Goal: Task Accomplishment & Management: Manage account settings

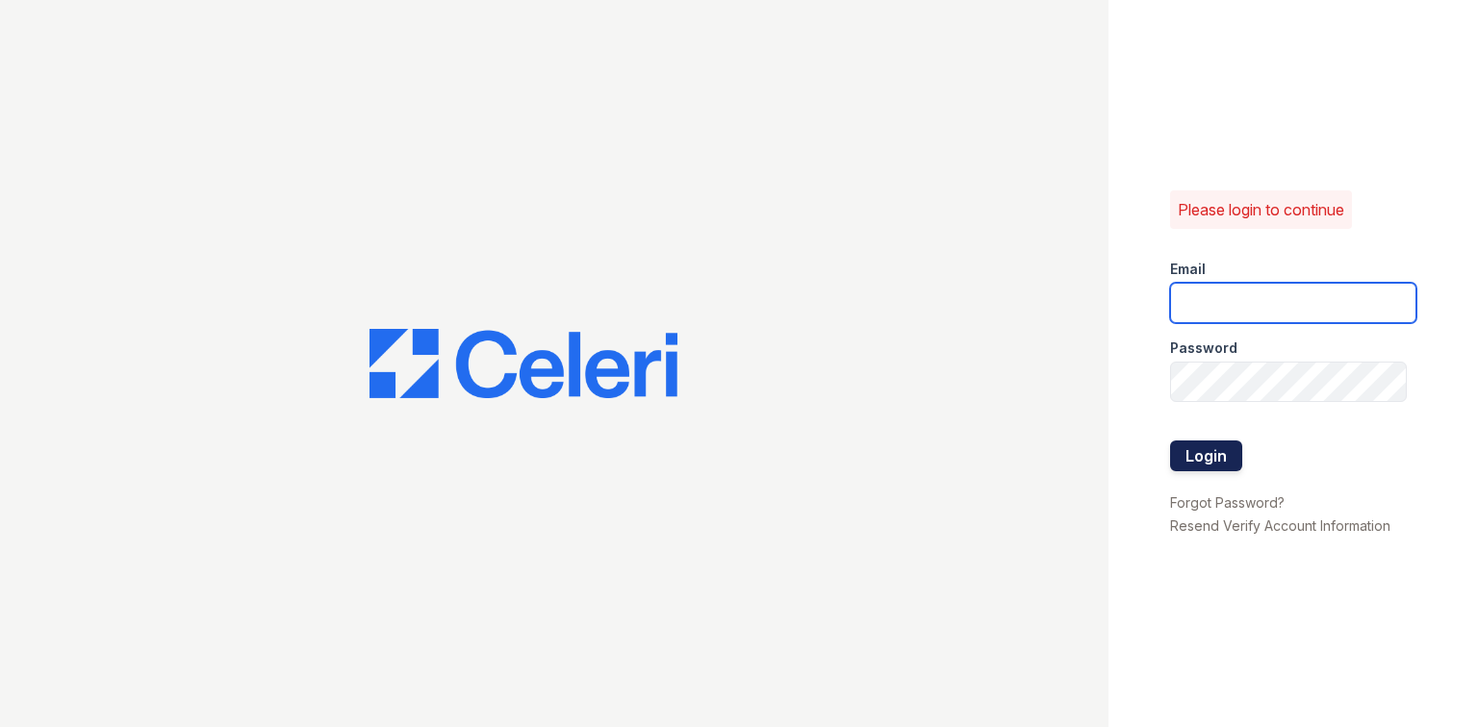
type input "[EMAIL_ADDRESS][DOMAIN_NAME]"
click at [1205, 454] on button "Login" at bounding box center [1206, 456] width 72 height 31
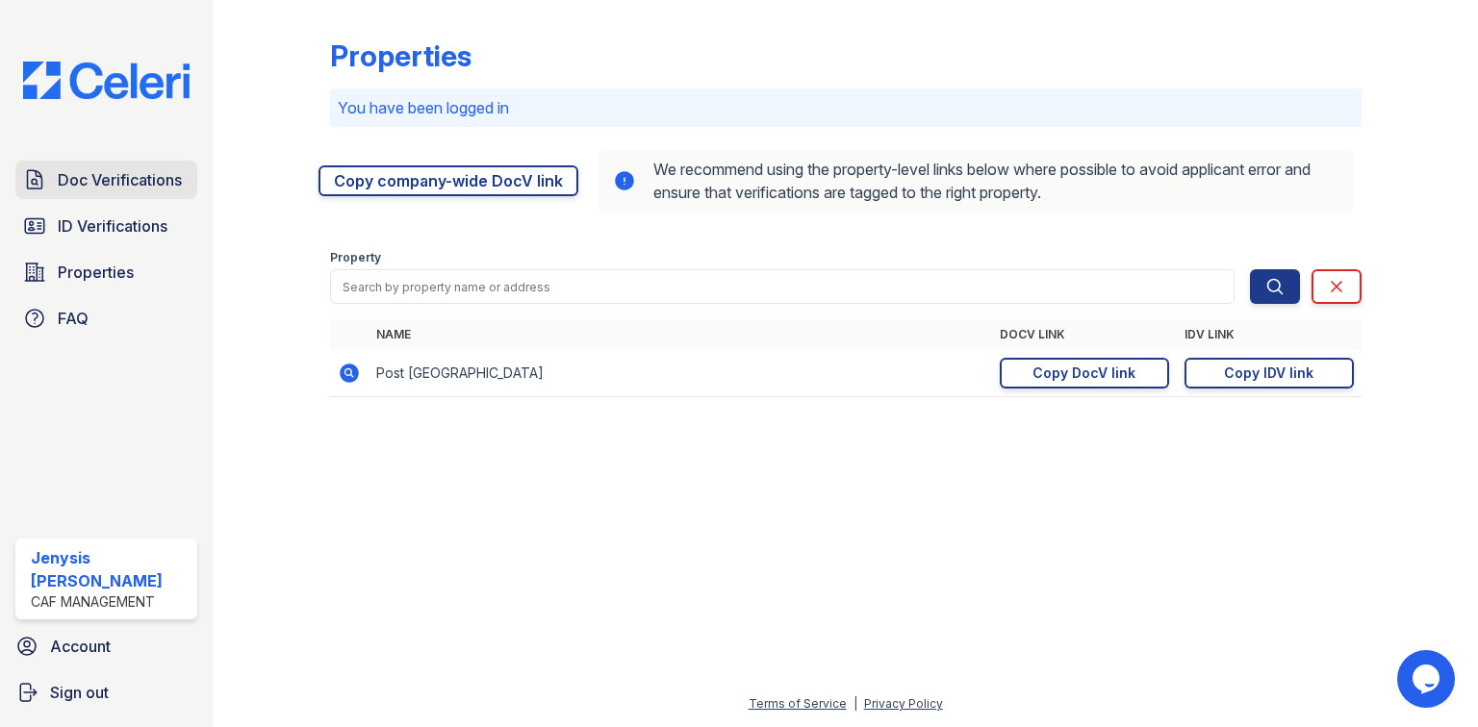
click at [98, 170] on span "Doc Verifications" at bounding box center [120, 179] width 124 height 23
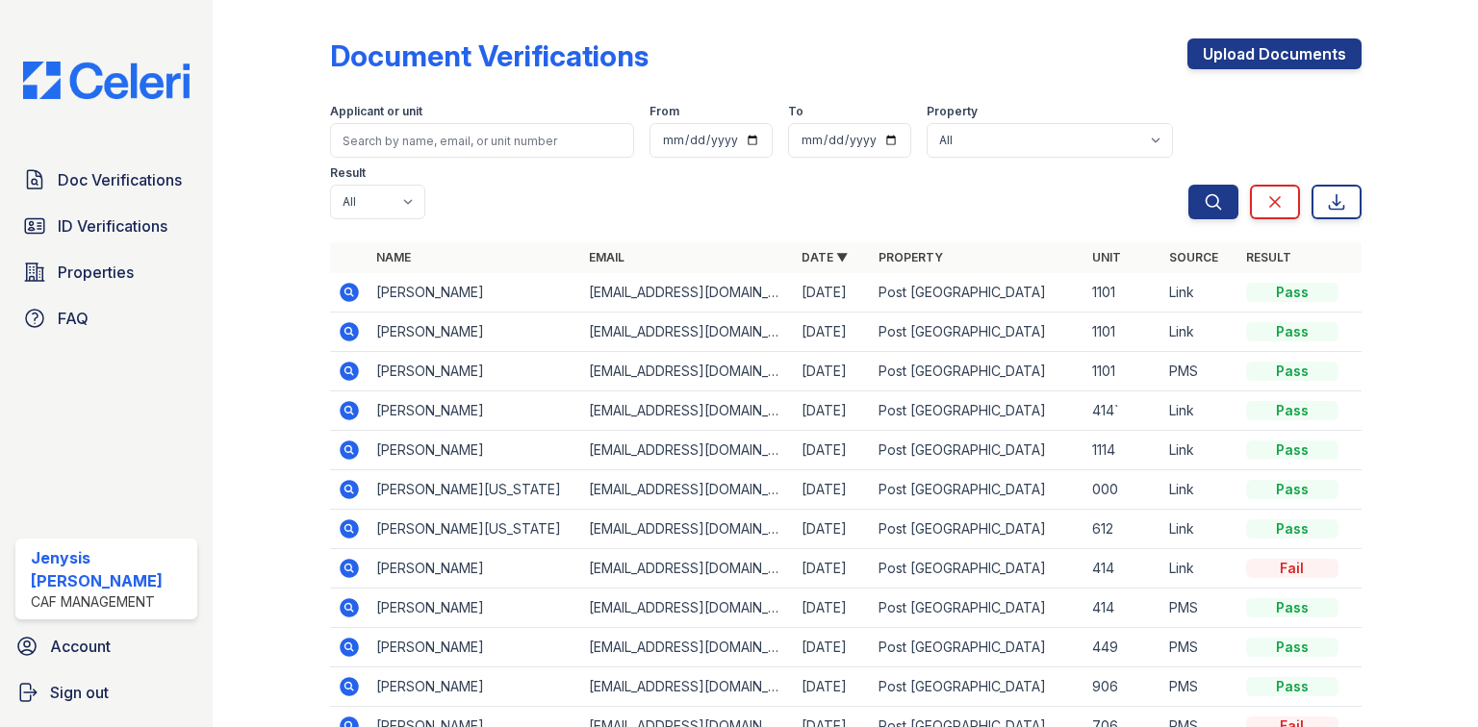
click at [354, 283] on icon at bounding box center [349, 292] width 19 height 19
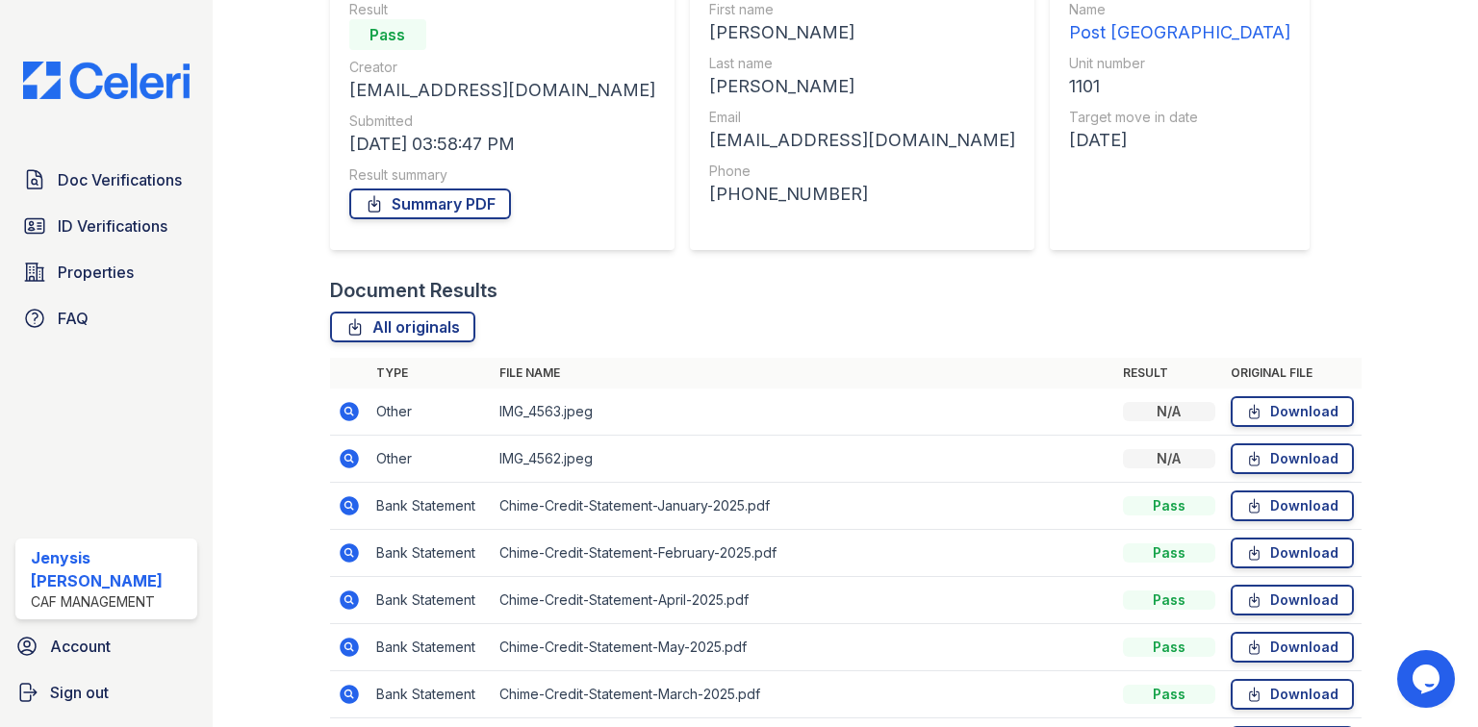
scroll to position [231, 0]
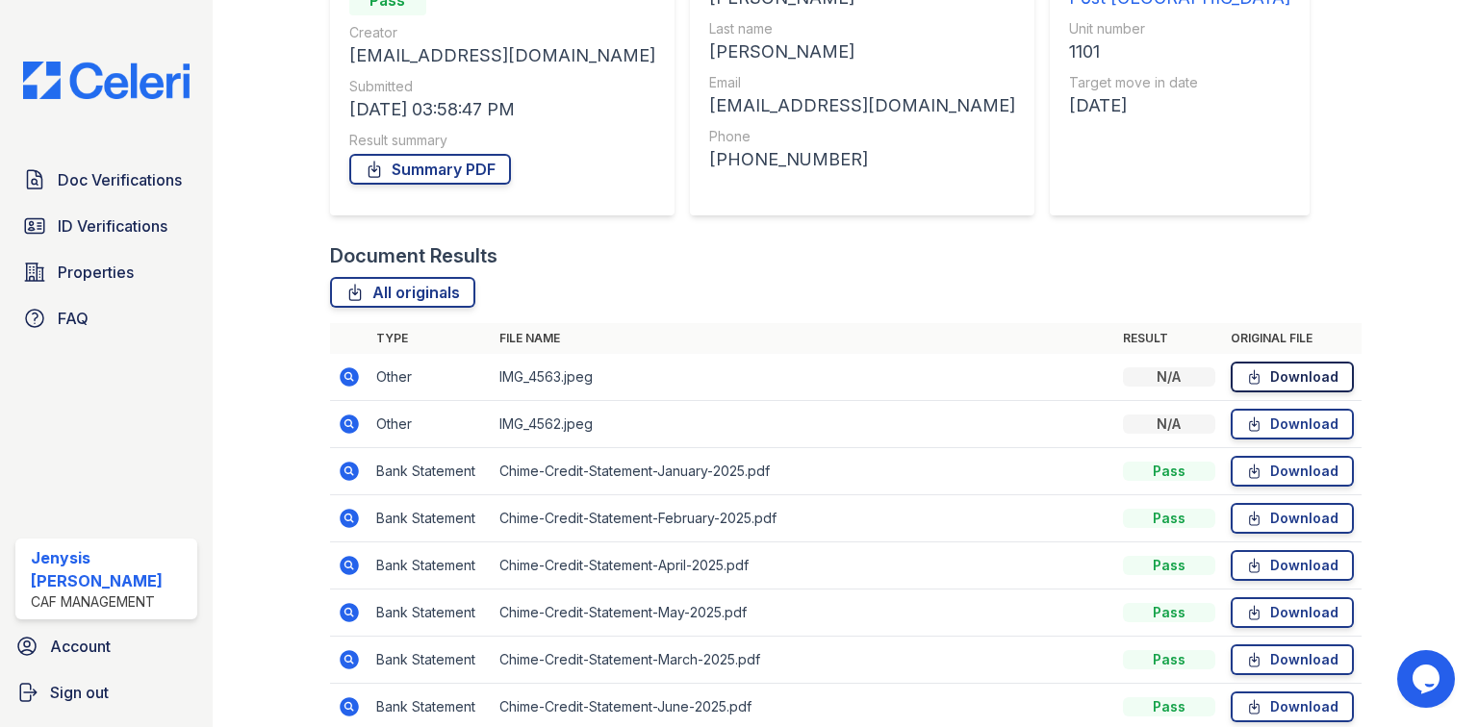
click at [1271, 385] on link "Download" at bounding box center [1292, 377] width 123 height 31
click at [1276, 117] on div "Document Verification 181879 All document verifications Verification Result Pas…" at bounding box center [846, 315] width 1032 height 1076
click at [1273, 420] on link "Download" at bounding box center [1292, 424] width 123 height 31
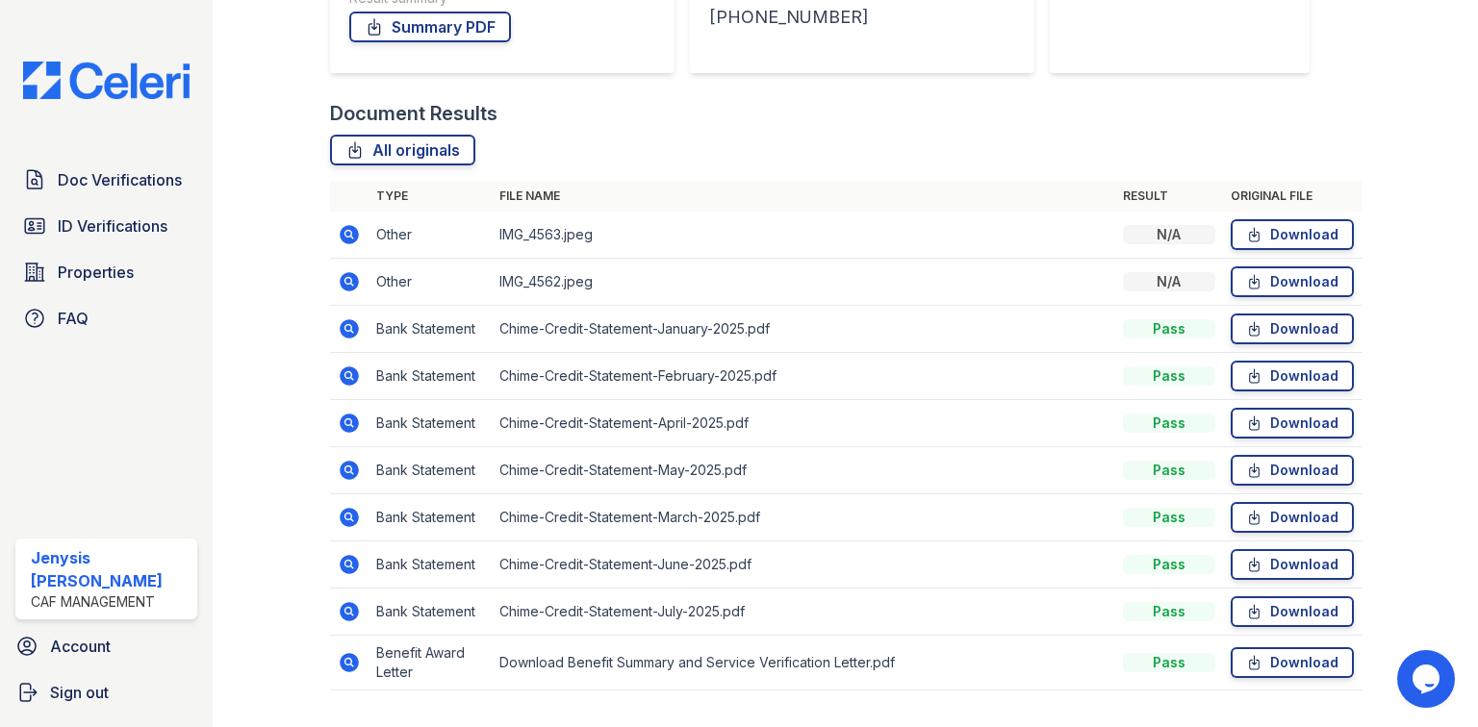
scroll to position [385, 0]
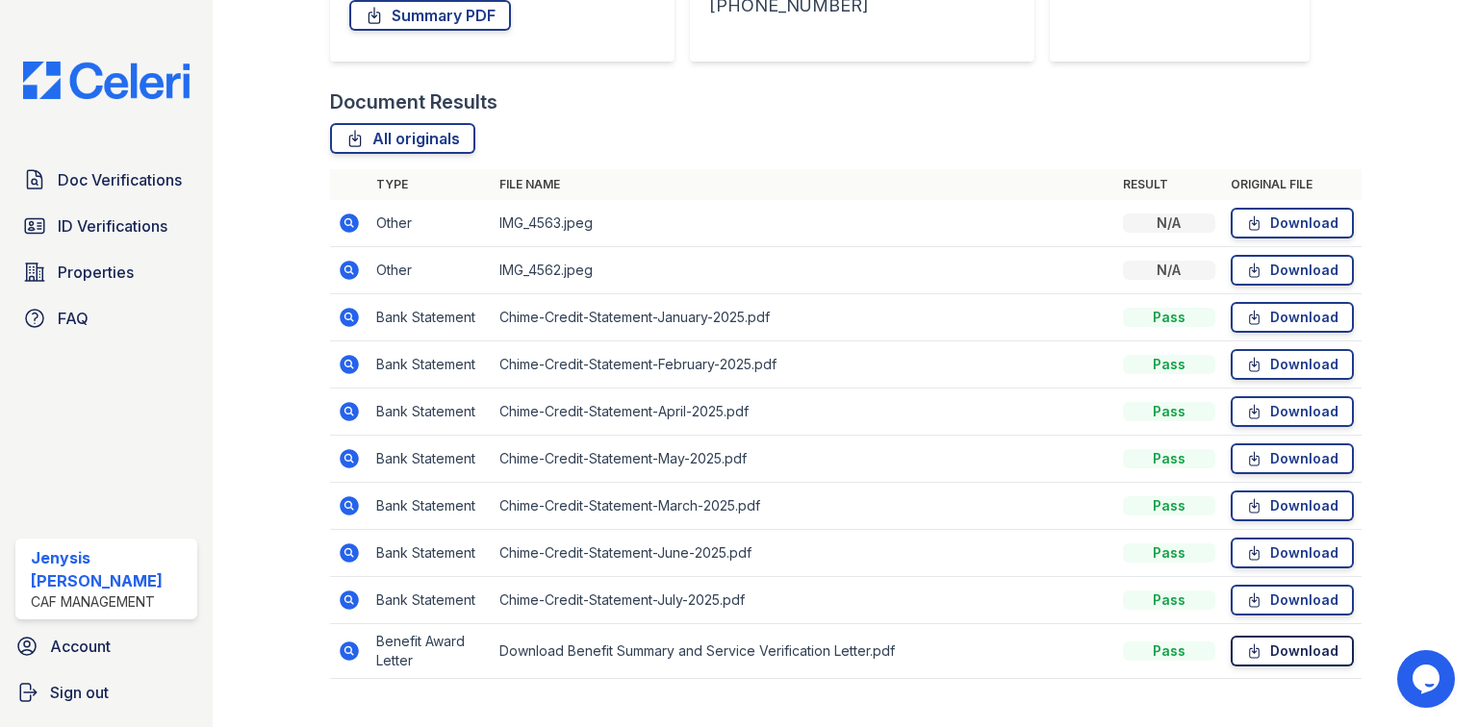
click at [1268, 650] on link "Download" at bounding box center [1292, 651] width 123 height 31
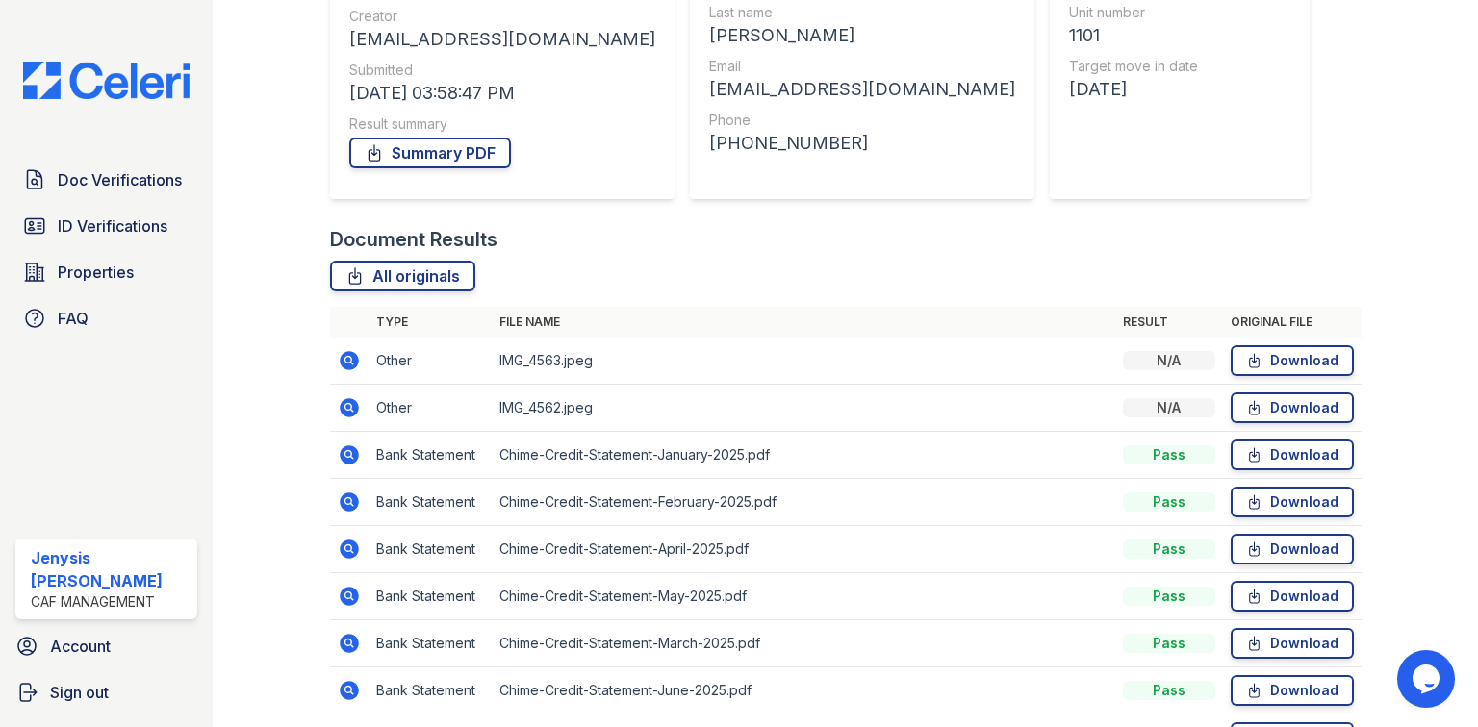
scroll to position [154, 0]
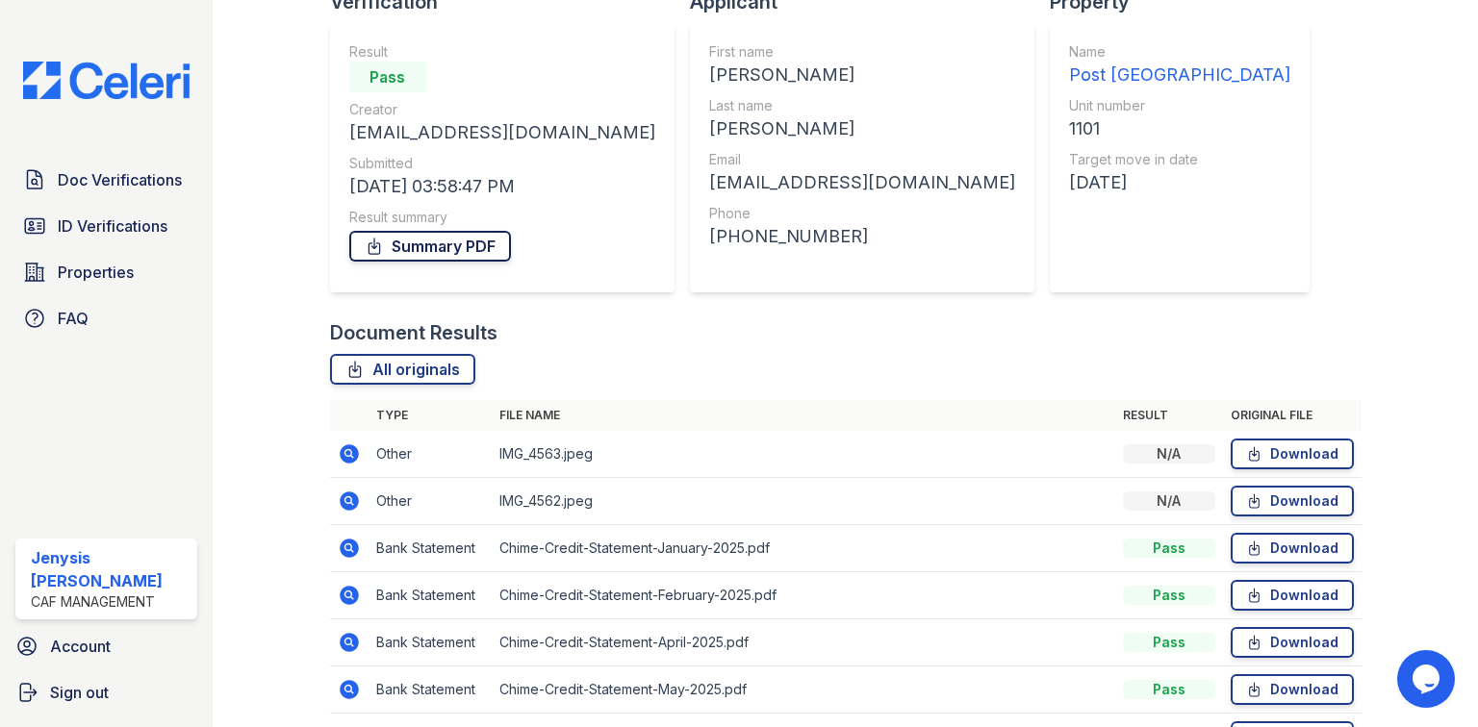
click at [467, 253] on link "Summary PDF" at bounding box center [430, 246] width 162 height 31
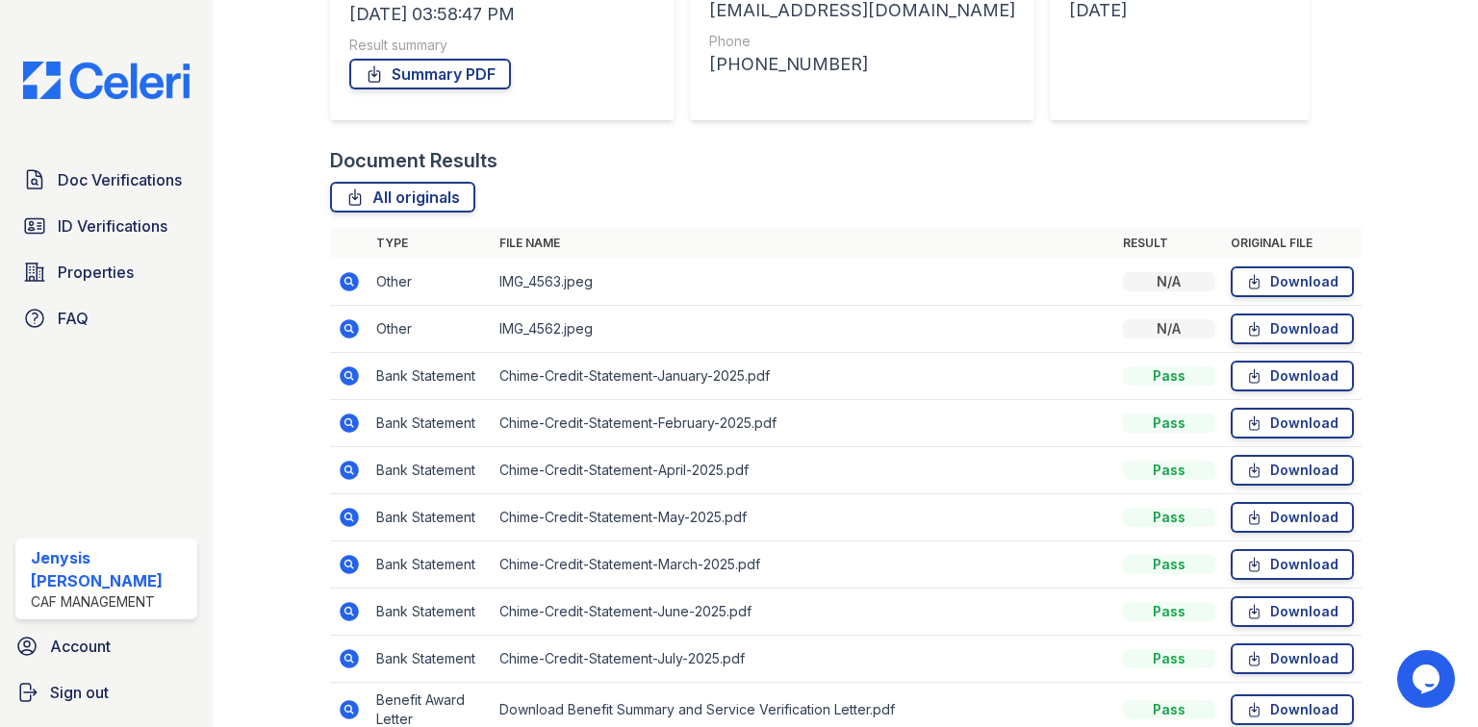
scroll to position [385, 0]
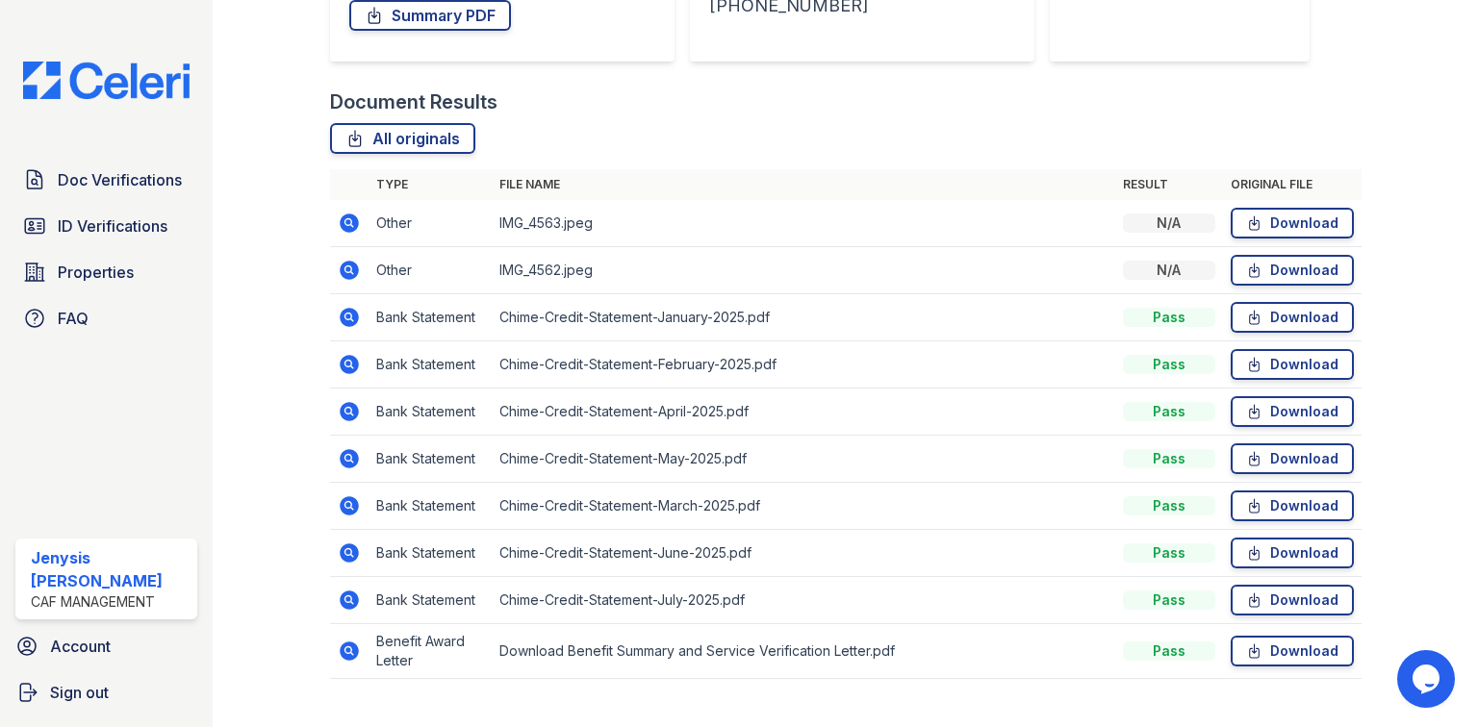
click at [350, 316] on icon at bounding box center [349, 317] width 23 height 23
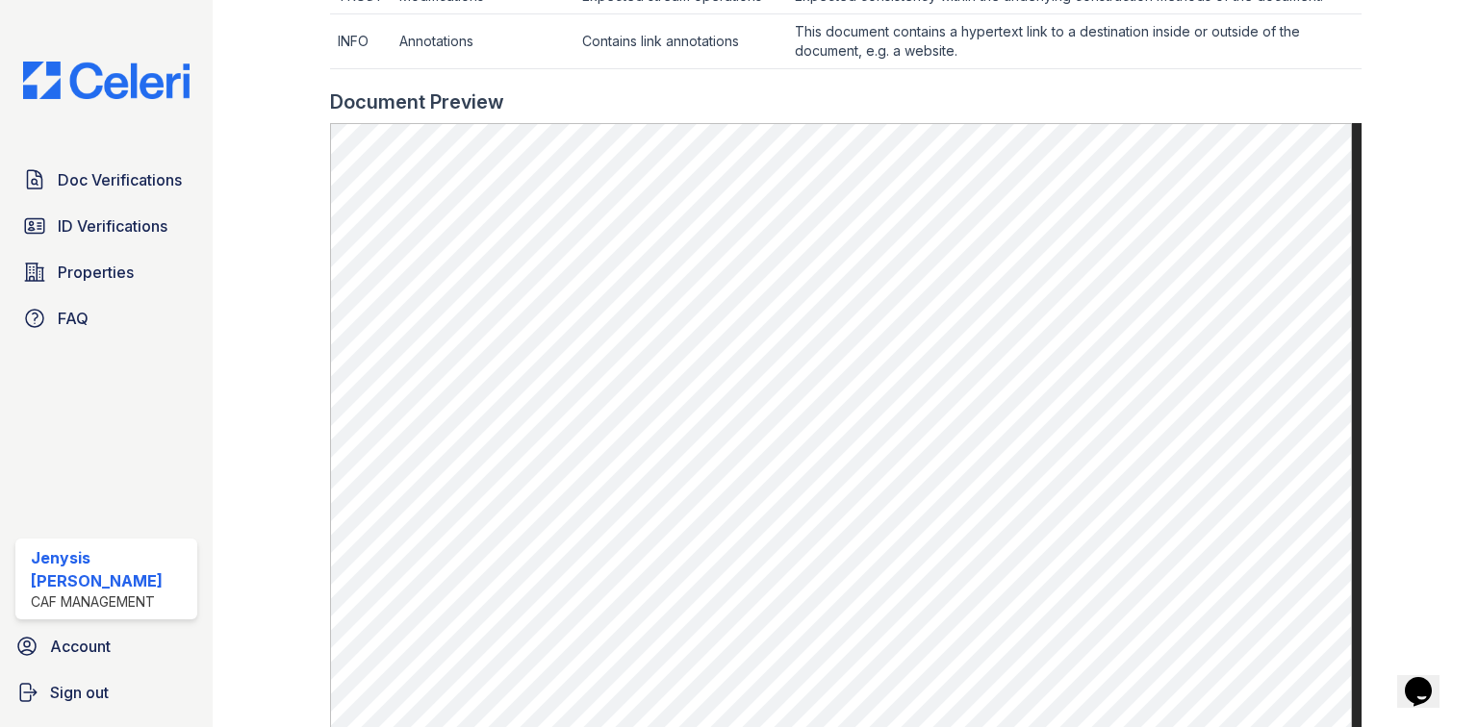
scroll to position [924, 0]
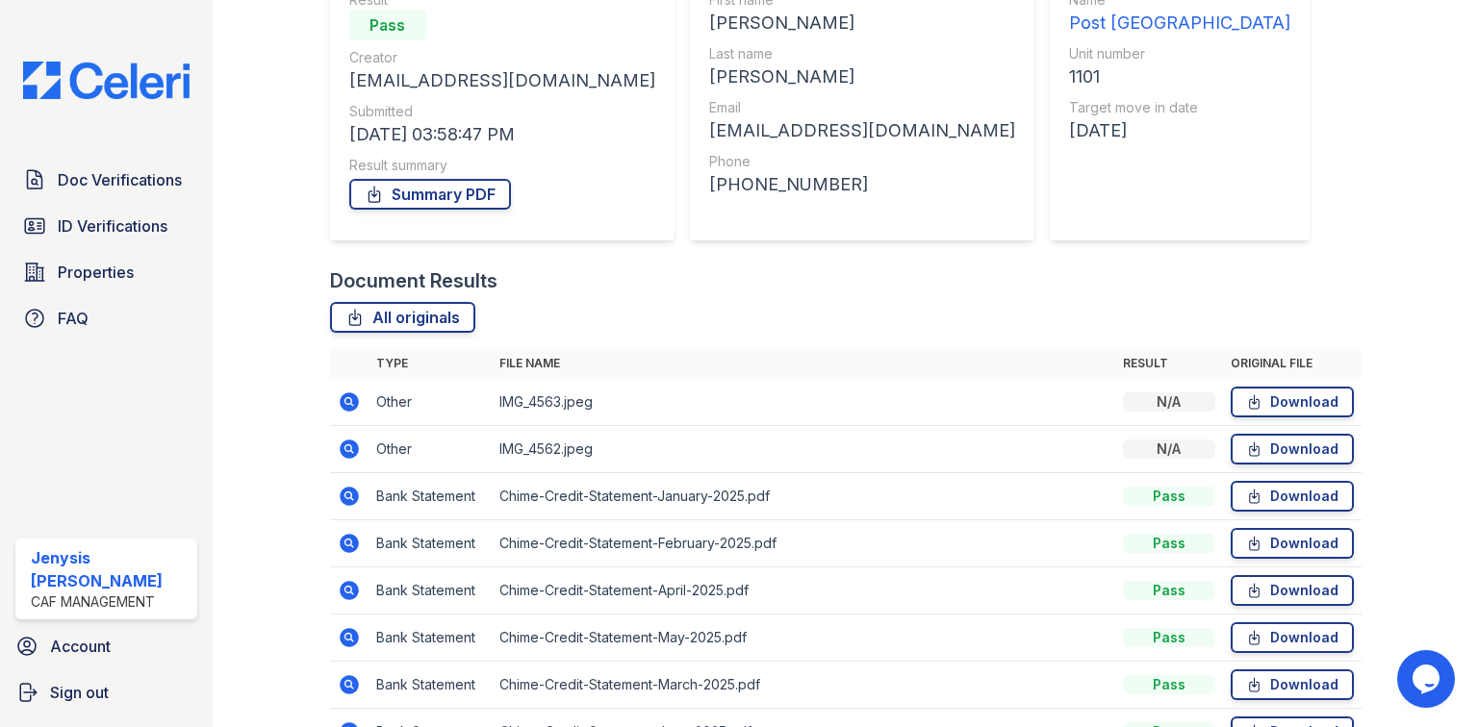
scroll to position [231, 0]
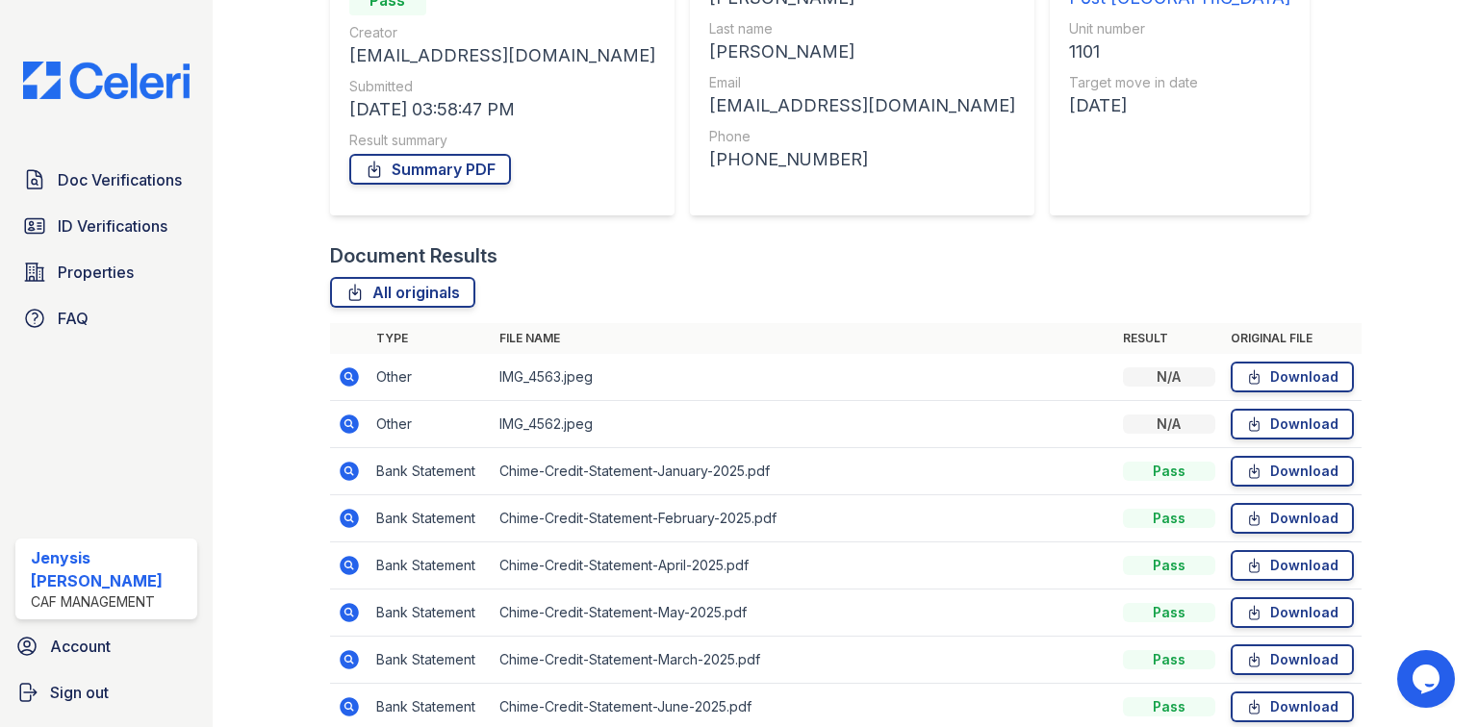
drag, startPoint x: 343, startPoint y: 517, endPoint x: 453, endPoint y: 520, distance: 110.7
click at [343, 517] on icon at bounding box center [349, 518] width 23 height 23
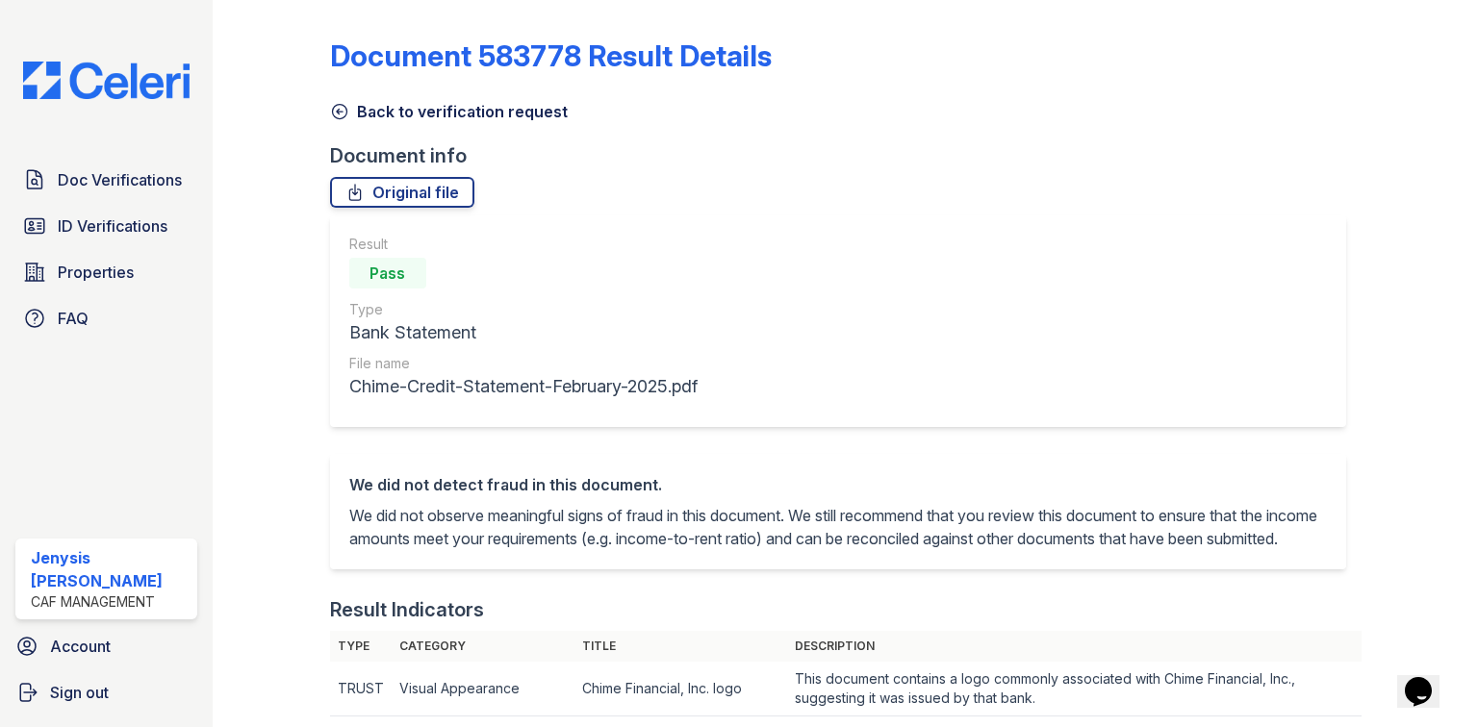
click at [410, 112] on link "Back to verification request" at bounding box center [449, 111] width 238 height 23
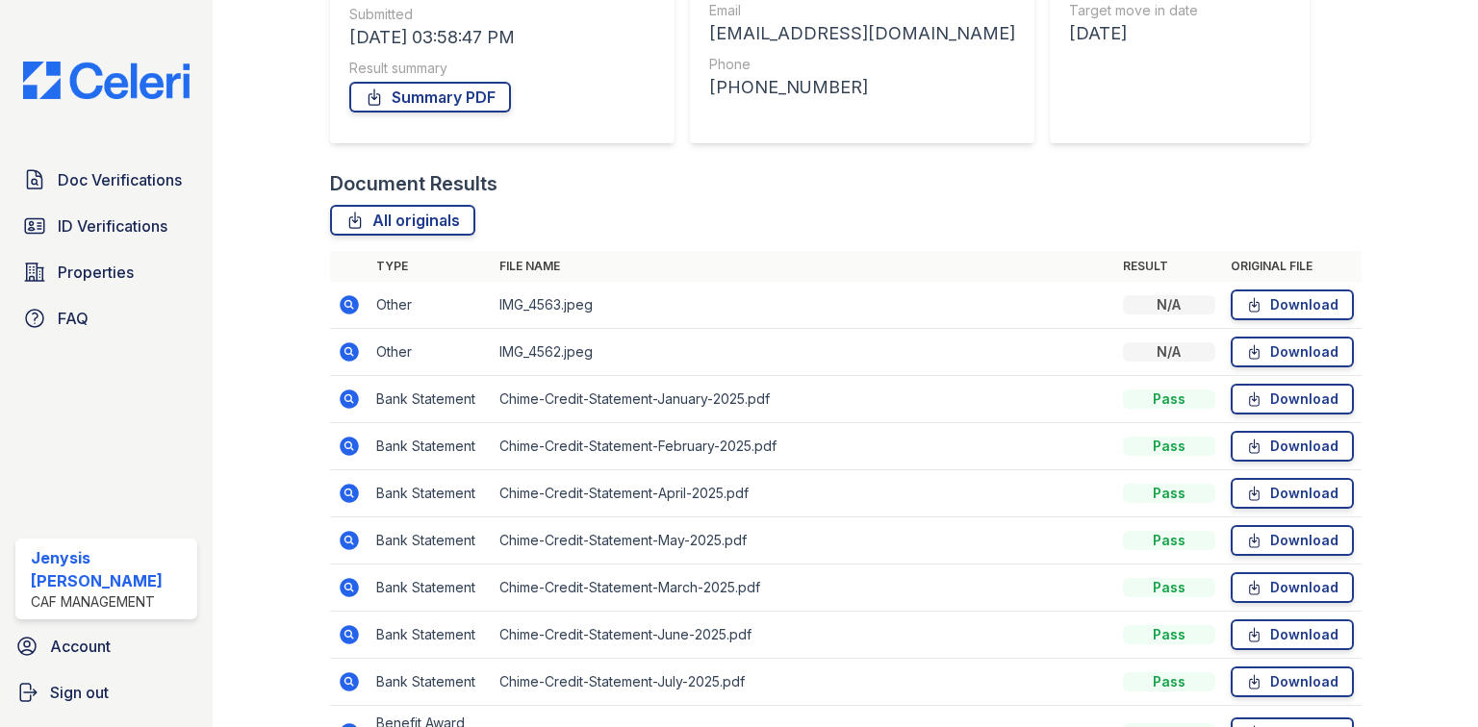
scroll to position [308, 0]
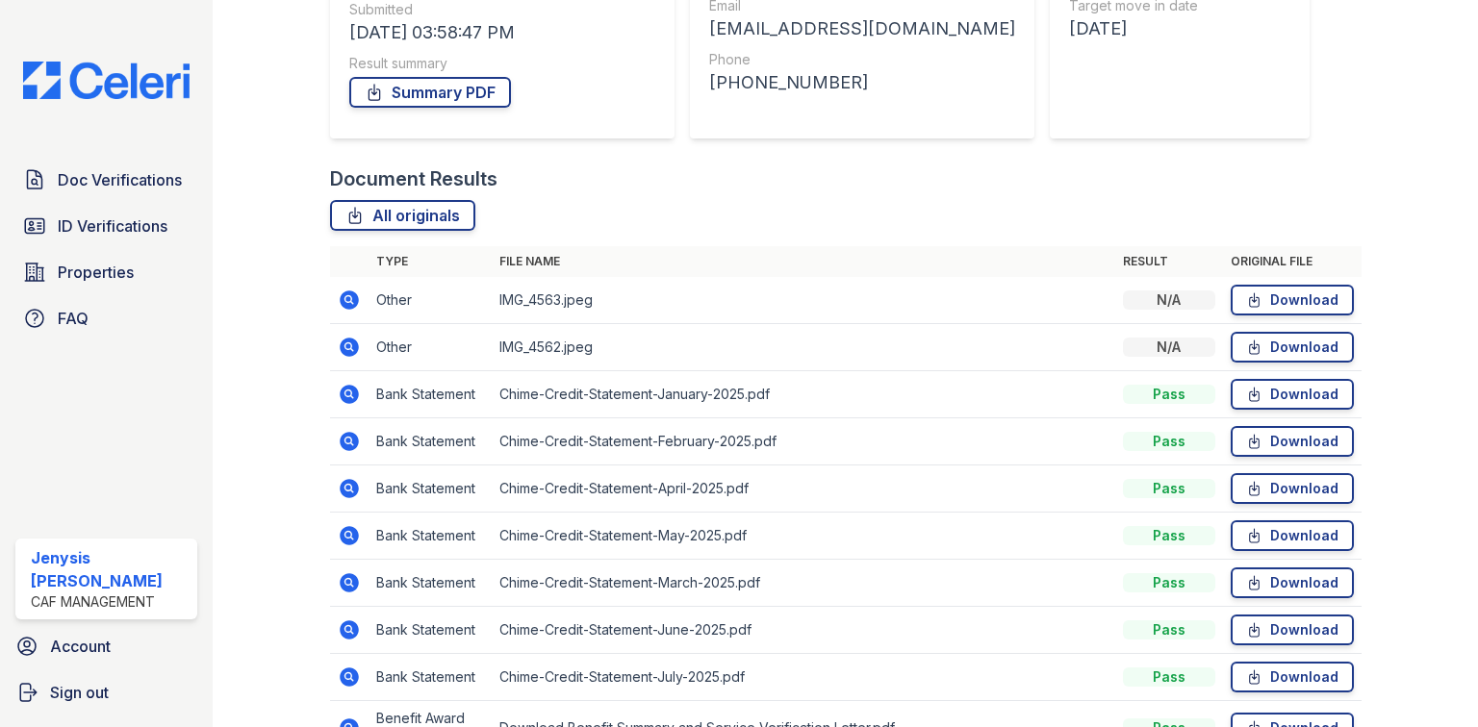
click at [350, 485] on icon at bounding box center [349, 488] width 19 height 19
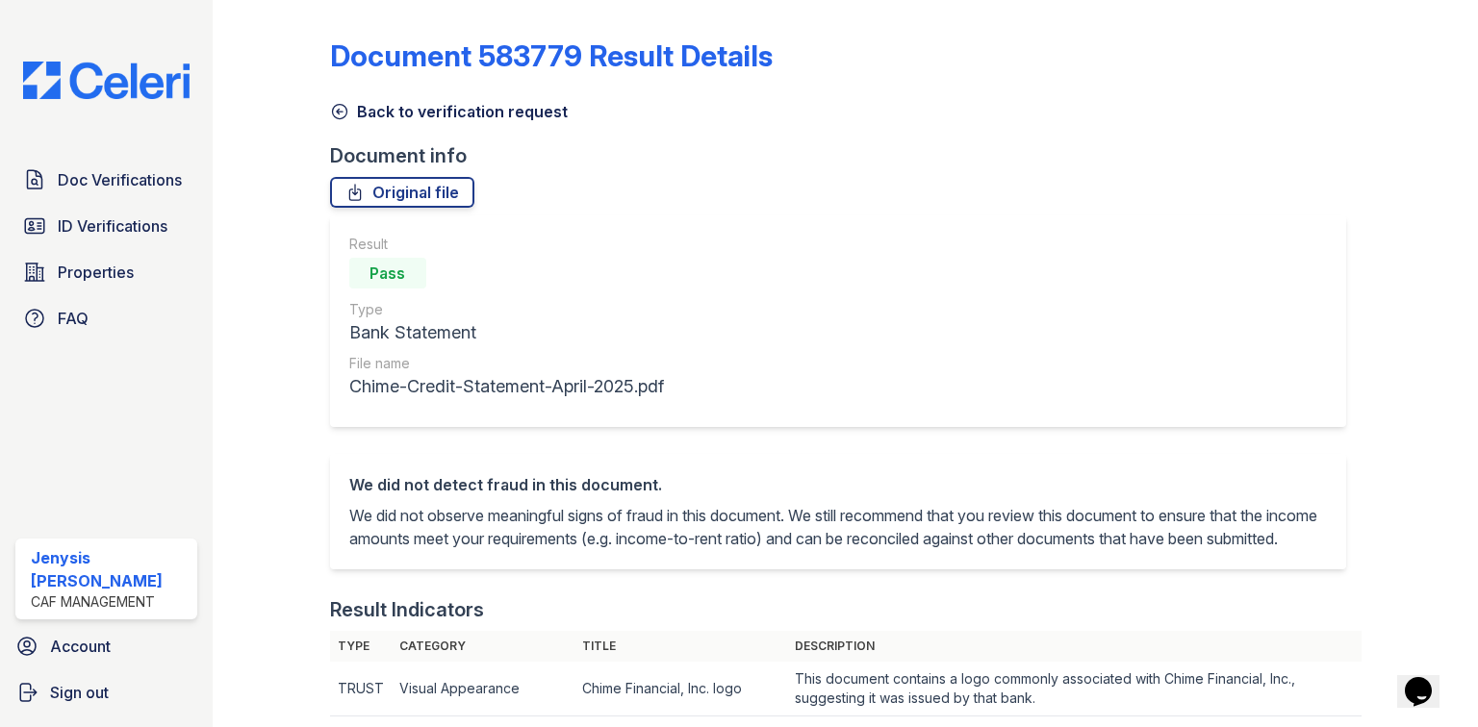
click at [397, 119] on link "Back to verification request" at bounding box center [449, 111] width 238 height 23
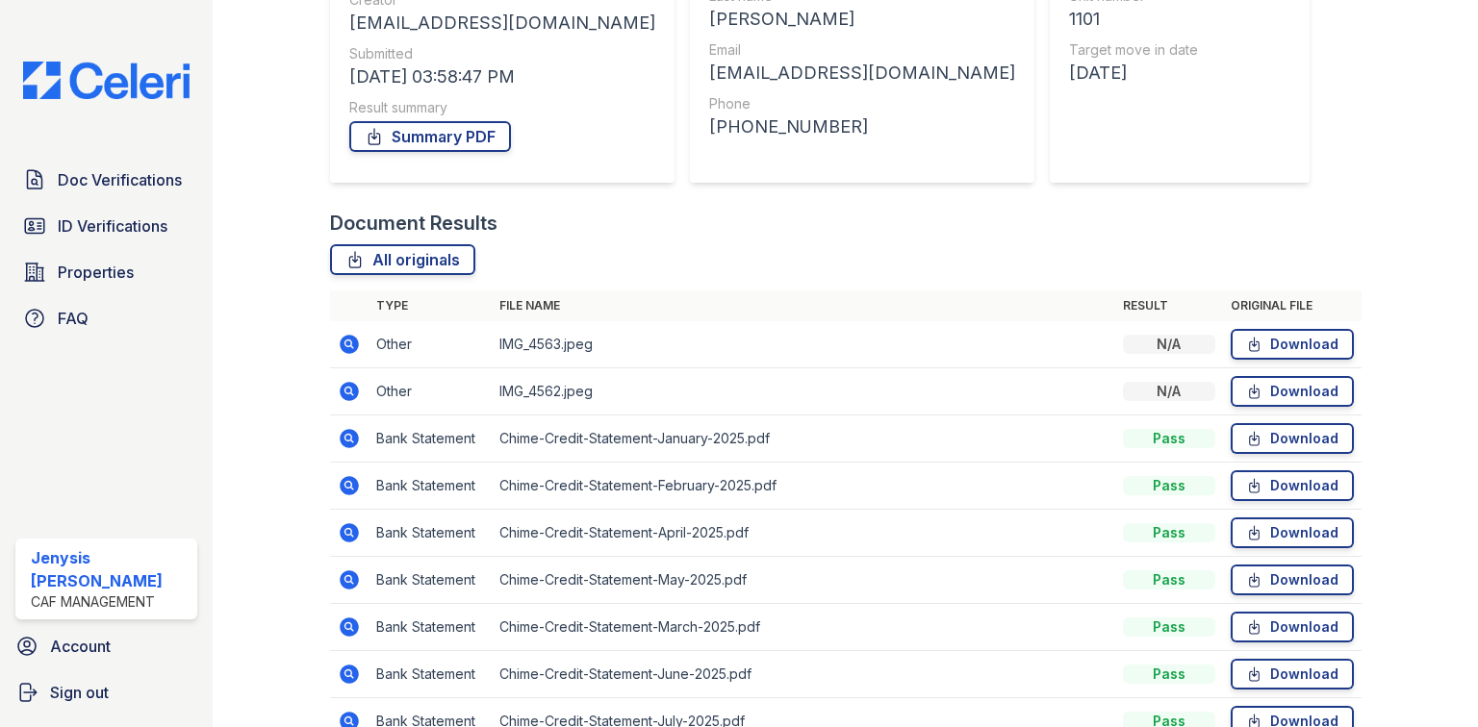
scroll to position [35, 0]
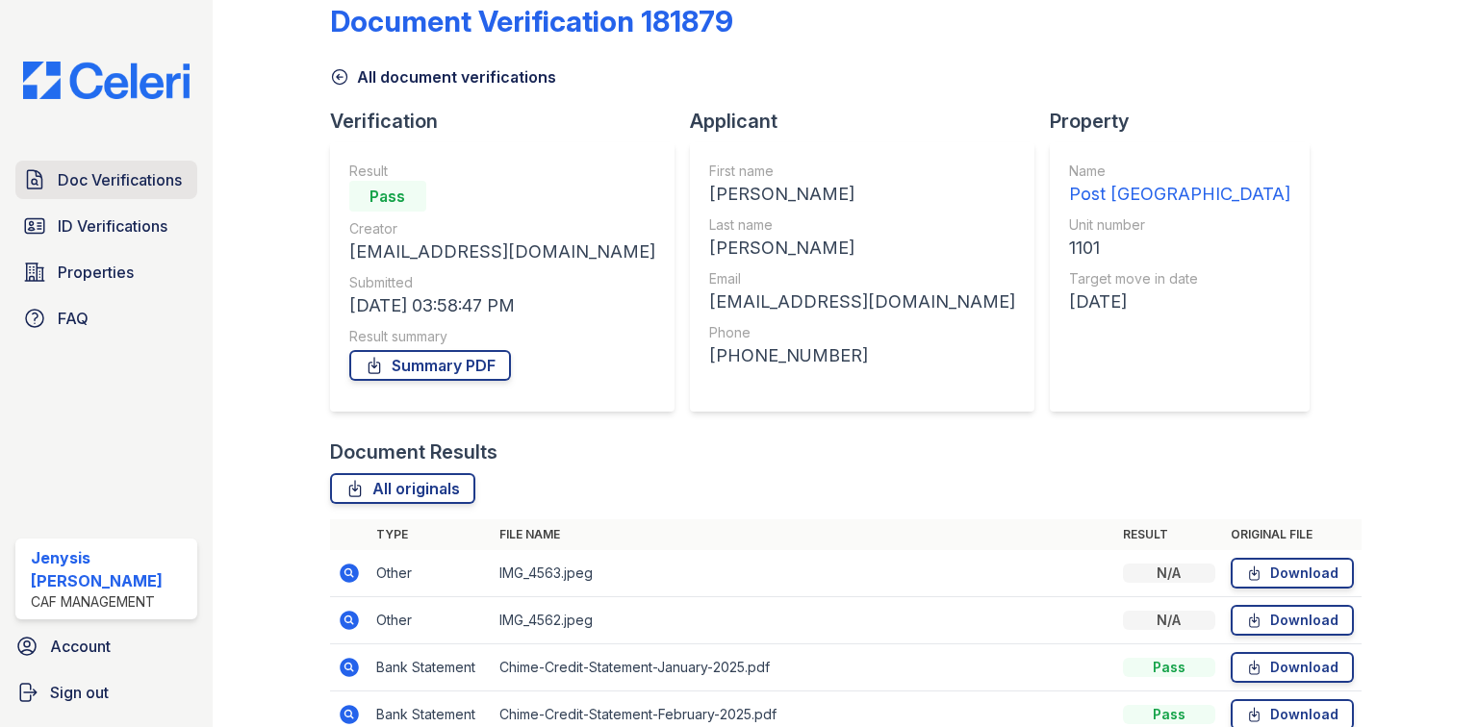
click at [127, 174] on span "Doc Verifications" at bounding box center [120, 179] width 124 height 23
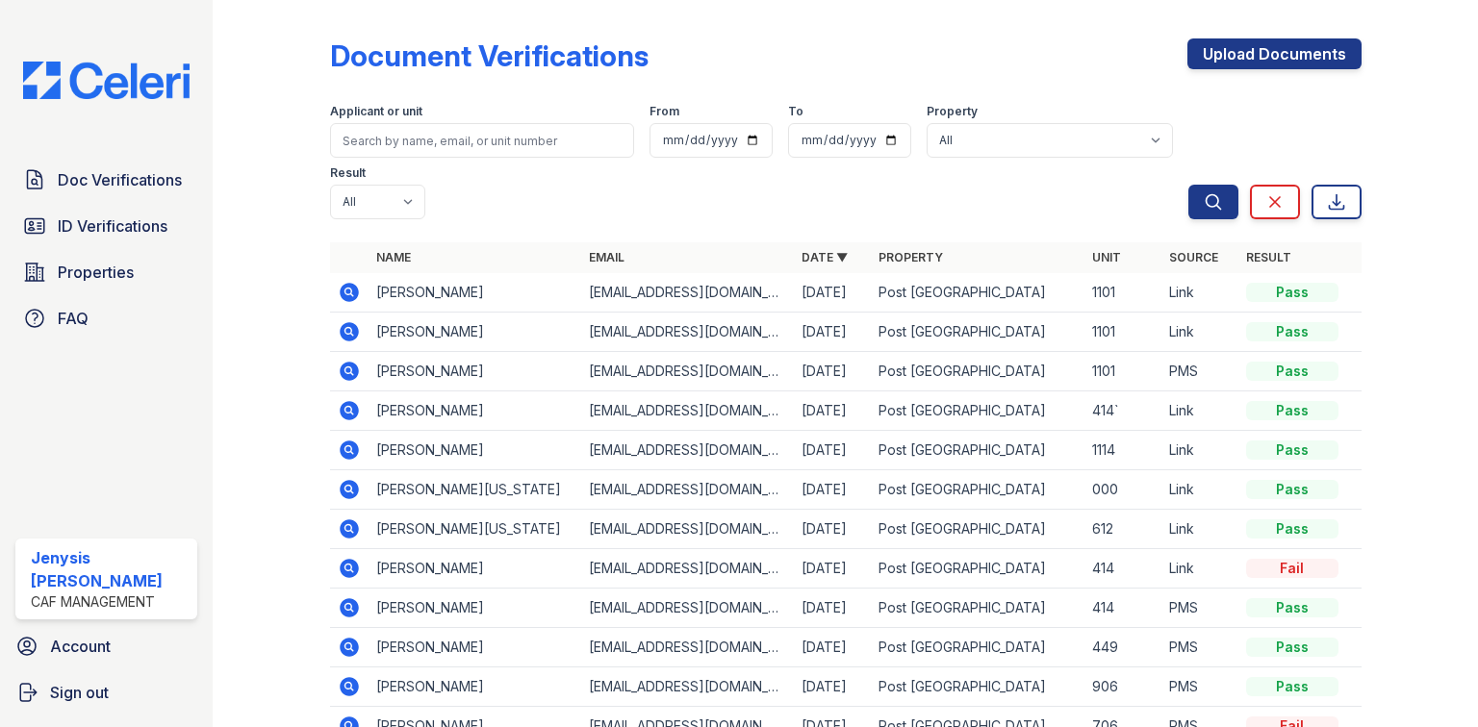
click at [347, 446] on icon at bounding box center [347, 448] width 5 height 5
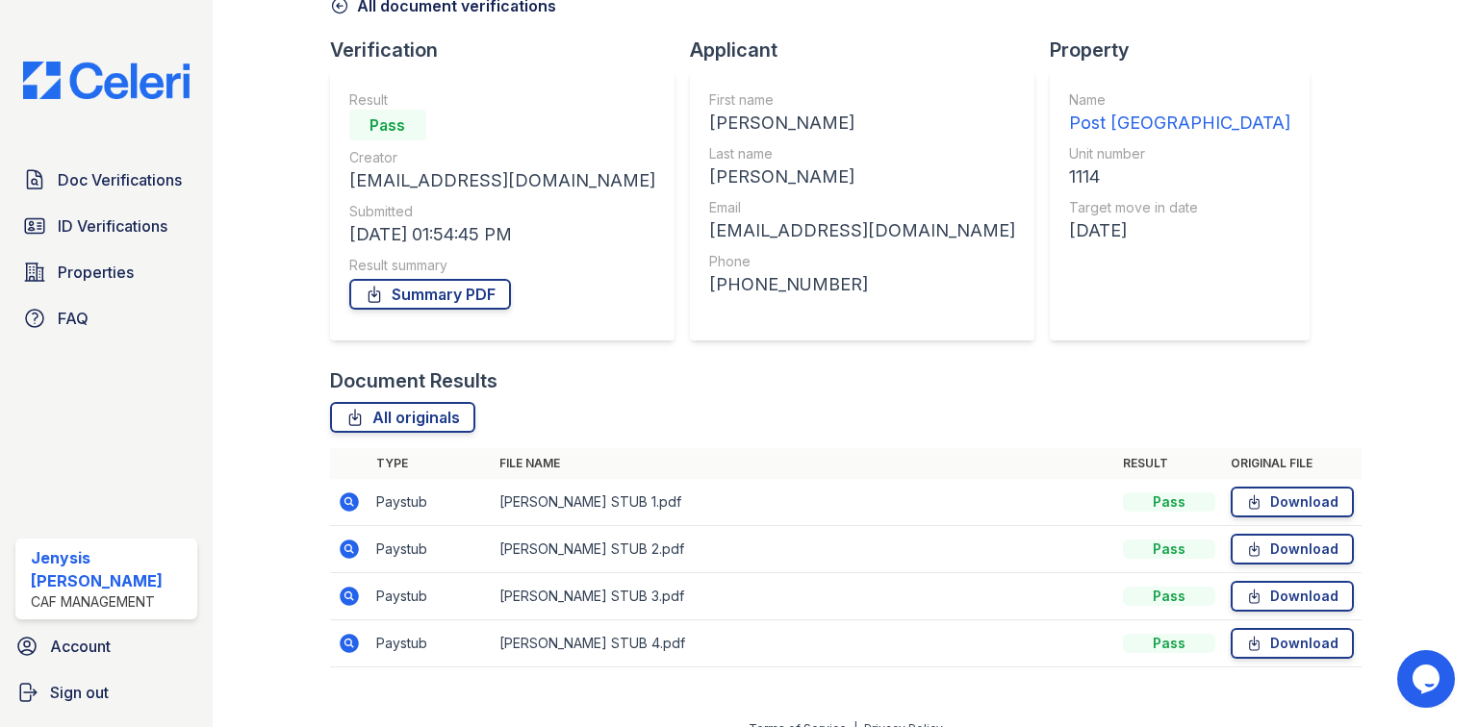
scroll to position [130, 0]
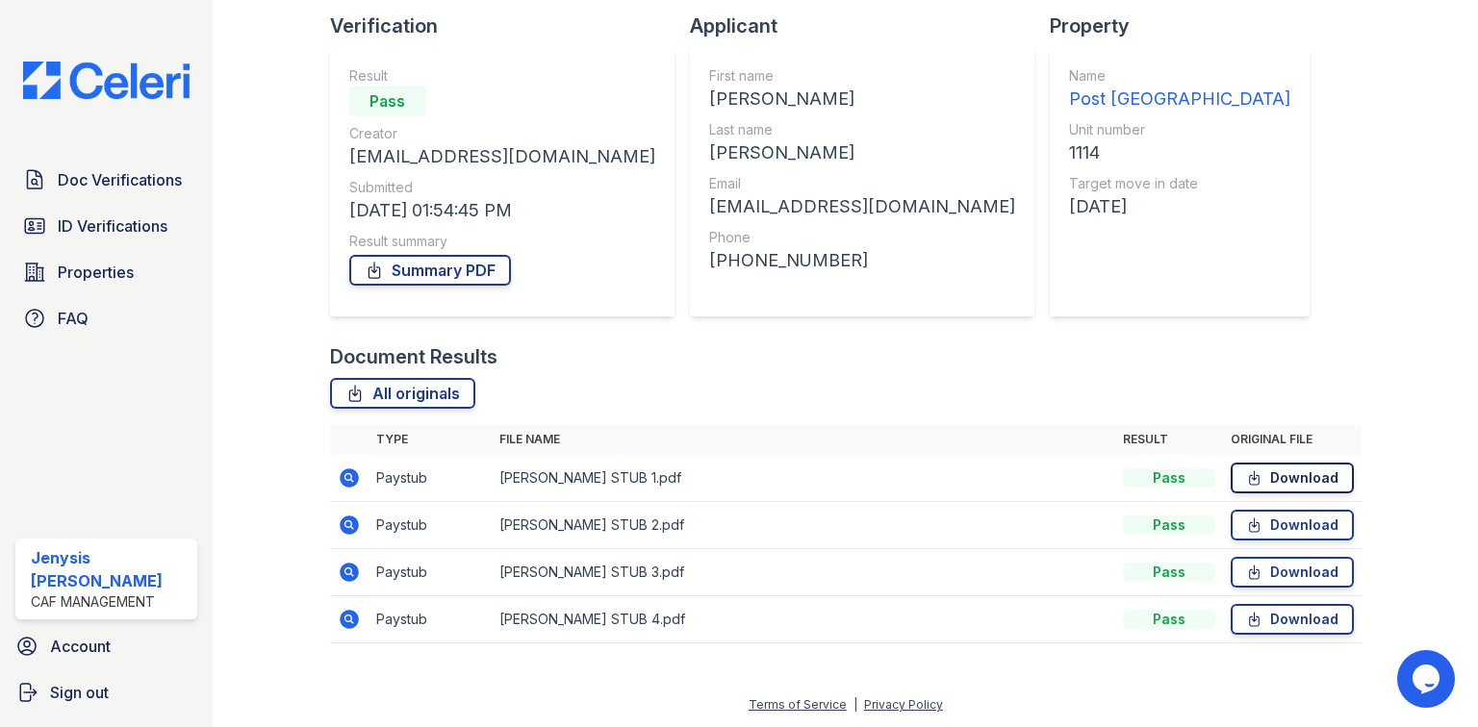
click at [1256, 470] on link "Download" at bounding box center [1292, 478] width 123 height 31
click at [340, 523] on icon at bounding box center [349, 525] width 19 height 19
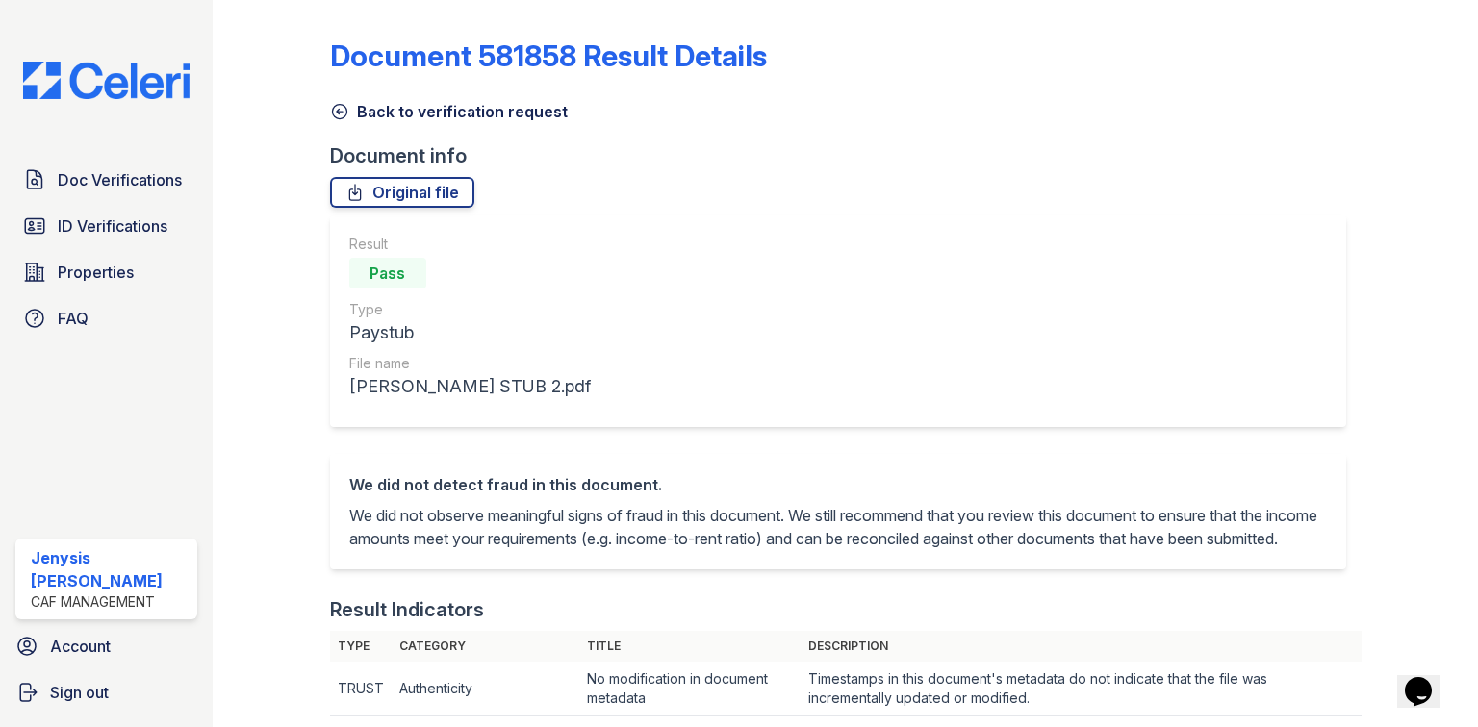
click at [414, 115] on link "Back to verification request" at bounding box center [449, 111] width 238 height 23
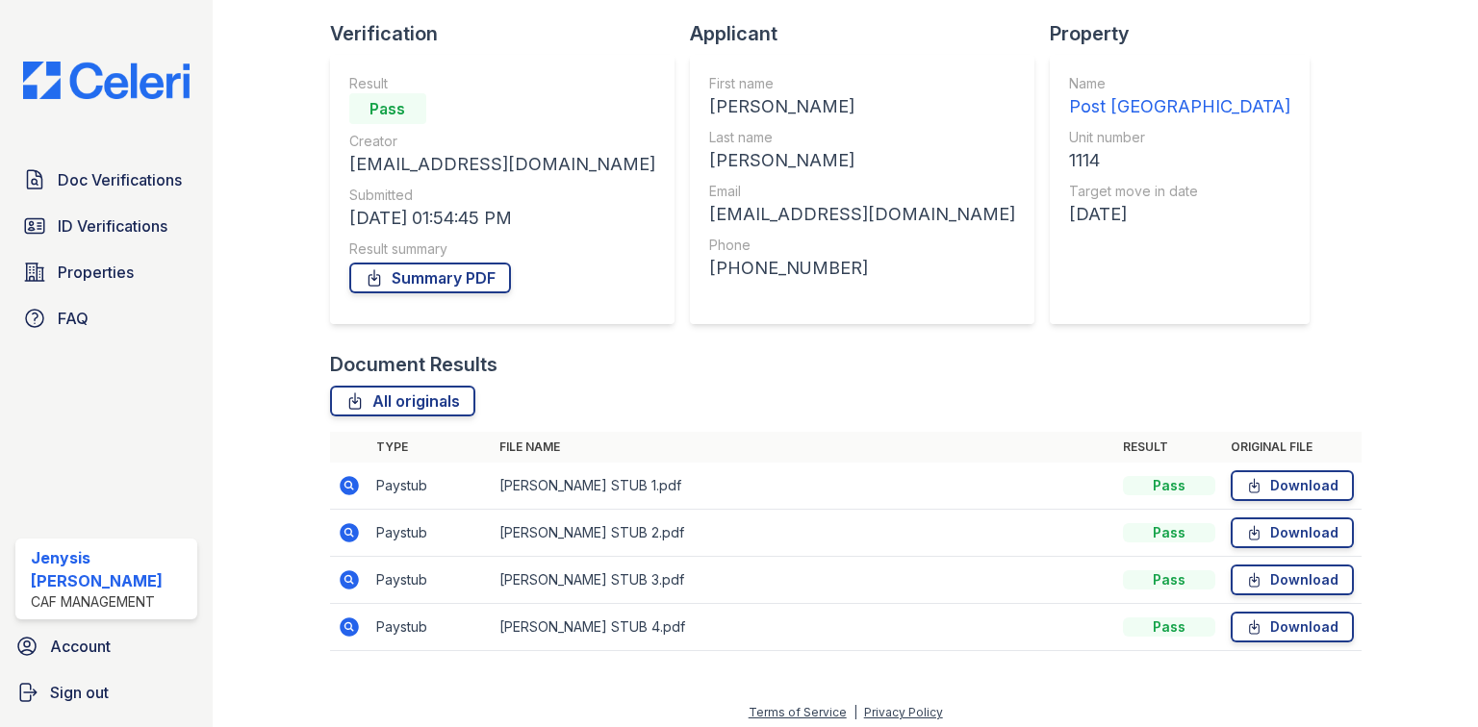
scroll to position [130, 0]
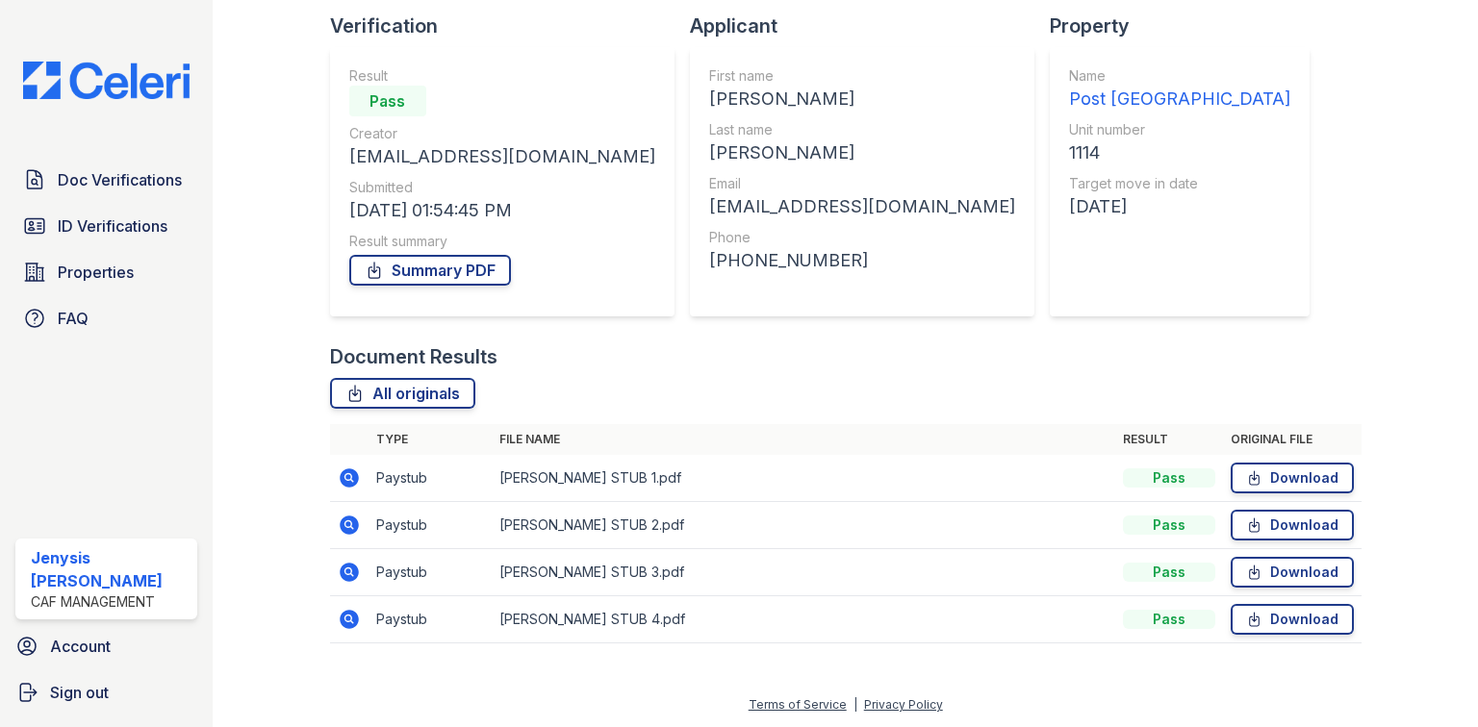
click at [350, 574] on icon at bounding box center [349, 572] width 19 height 19
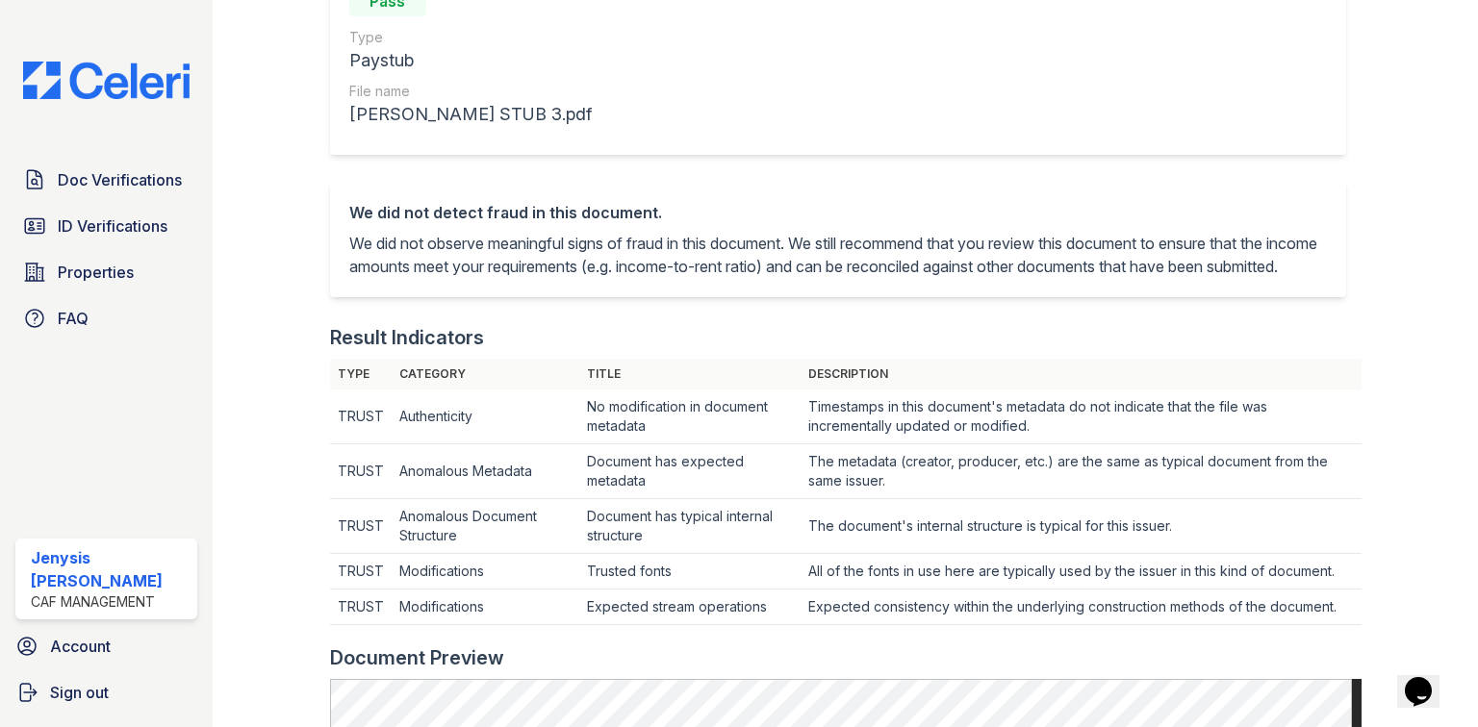
scroll to position [77, 0]
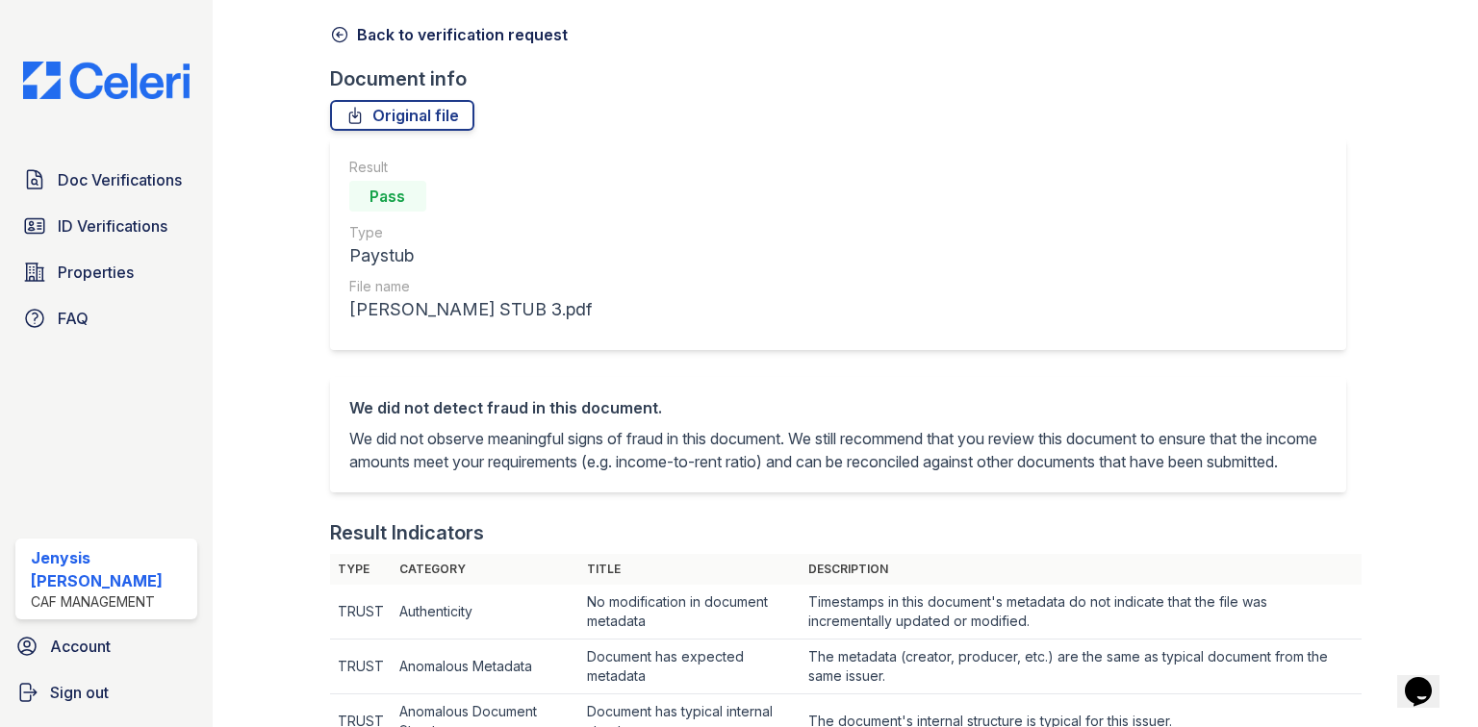
click at [439, 37] on link "Back to verification request" at bounding box center [449, 34] width 238 height 23
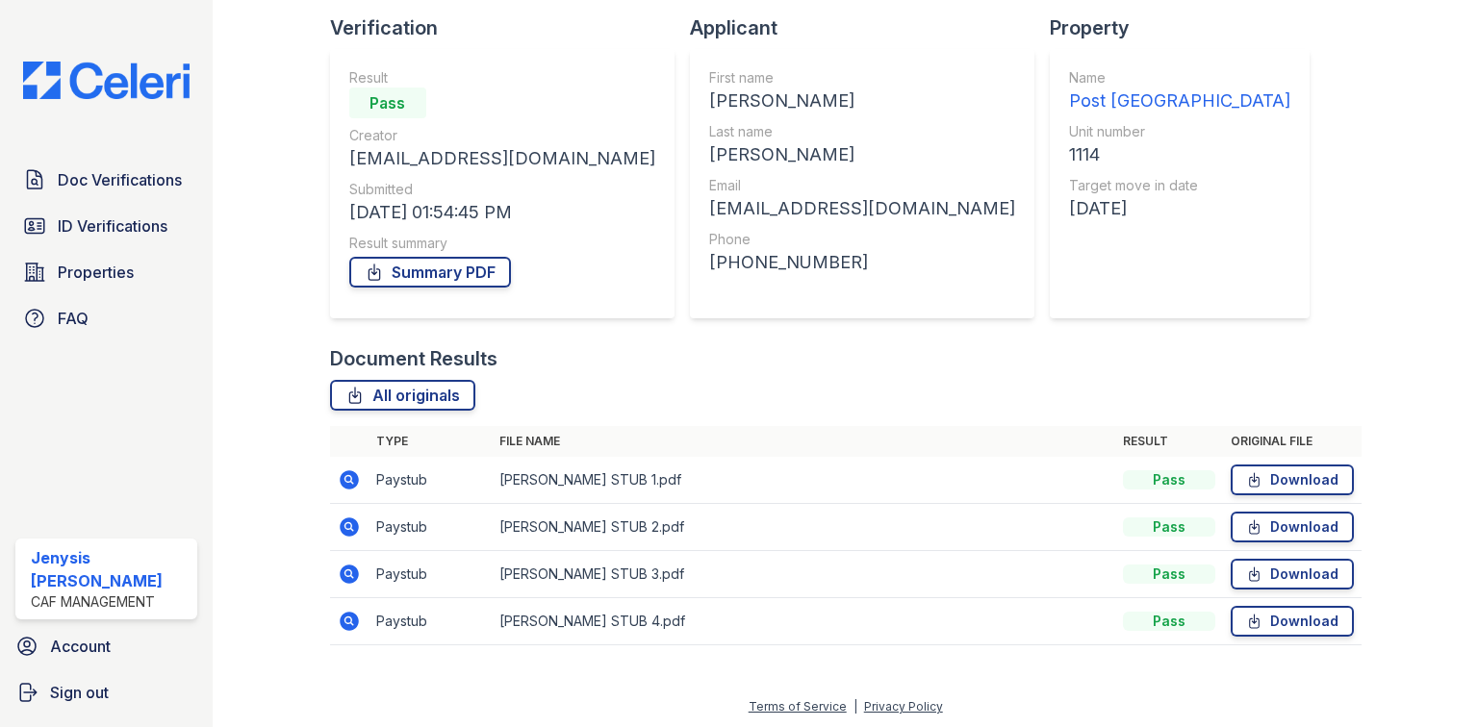
scroll to position [130, 0]
click at [340, 618] on icon at bounding box center [349, 619] width 19 height 19
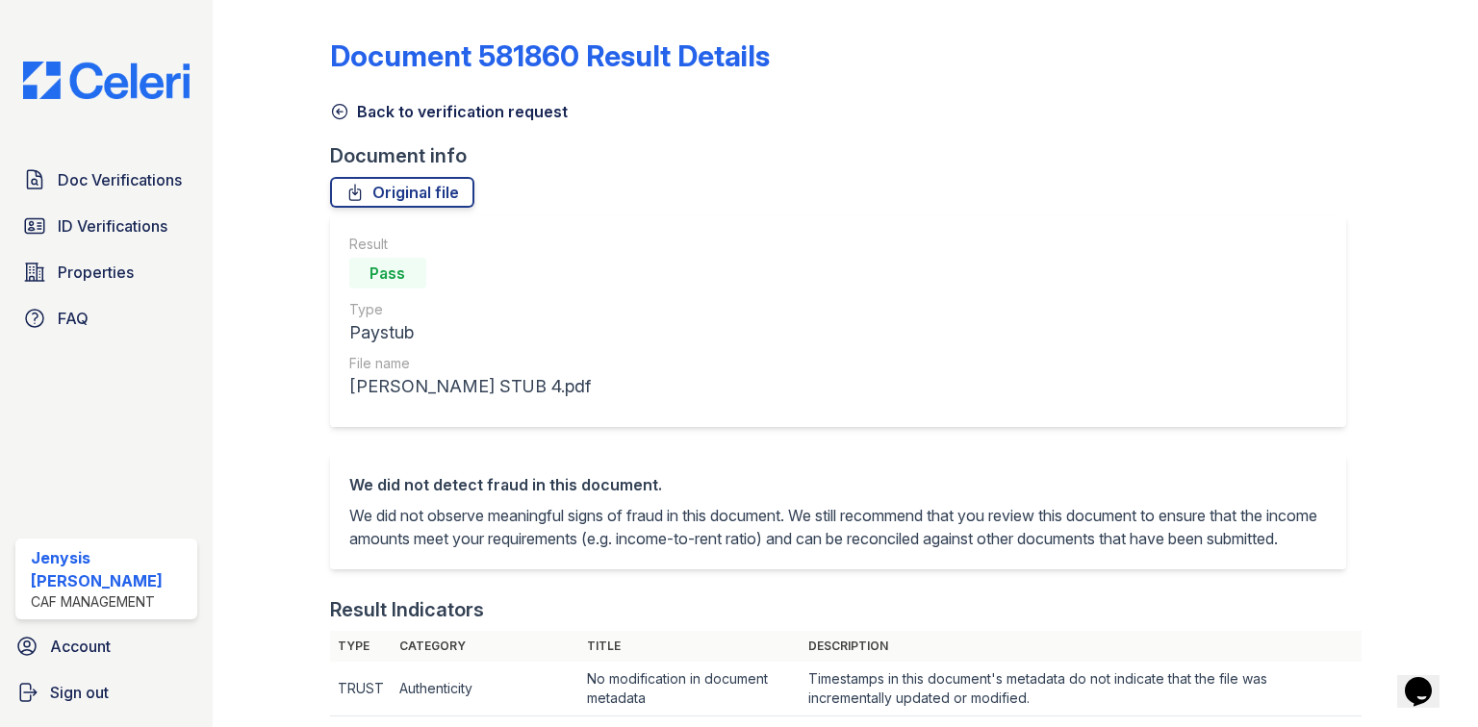
click at [351, 115] on link "Back to verification request" at bounding box center [449, 111] width 238 height 23
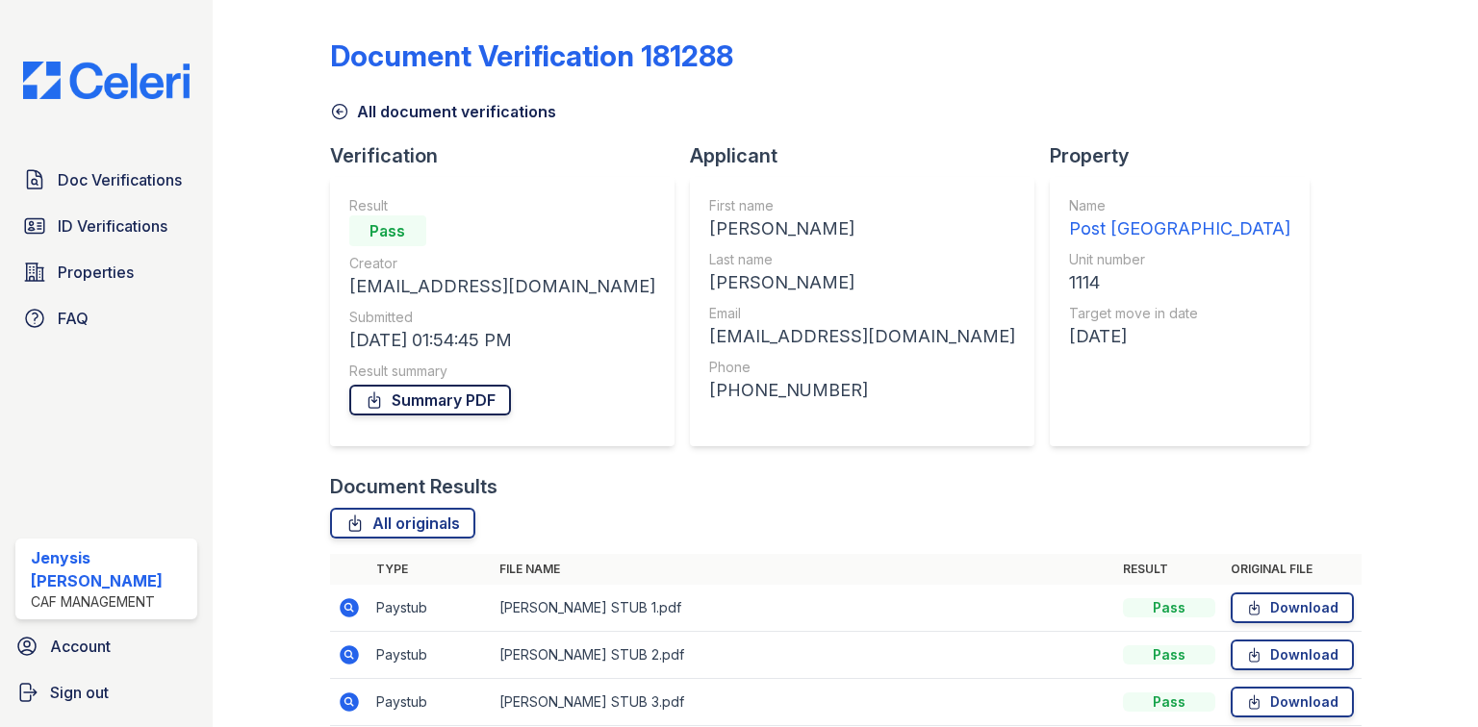
click at [413, 399] on link "Summary PDF" at bounding box center [430, 400] width 162 height 31
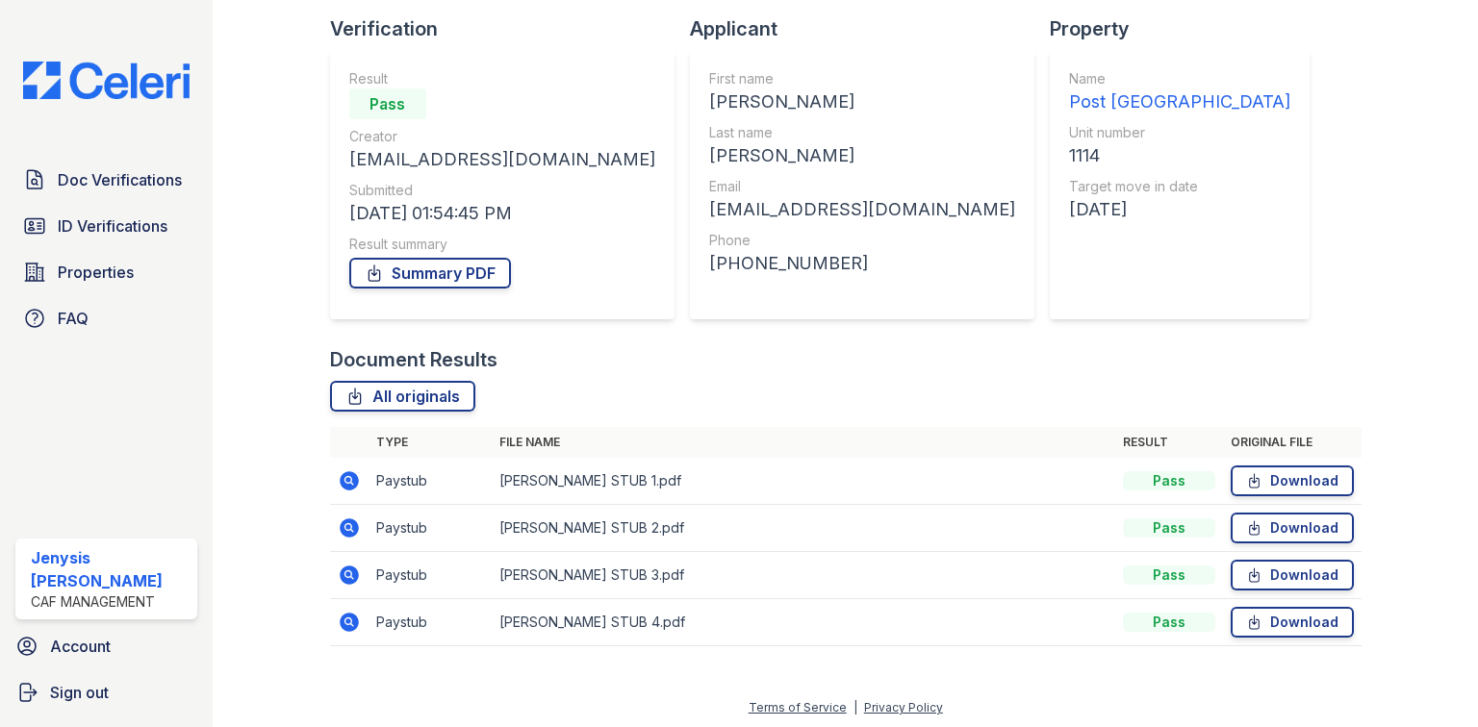
scroll to position [130, 0]
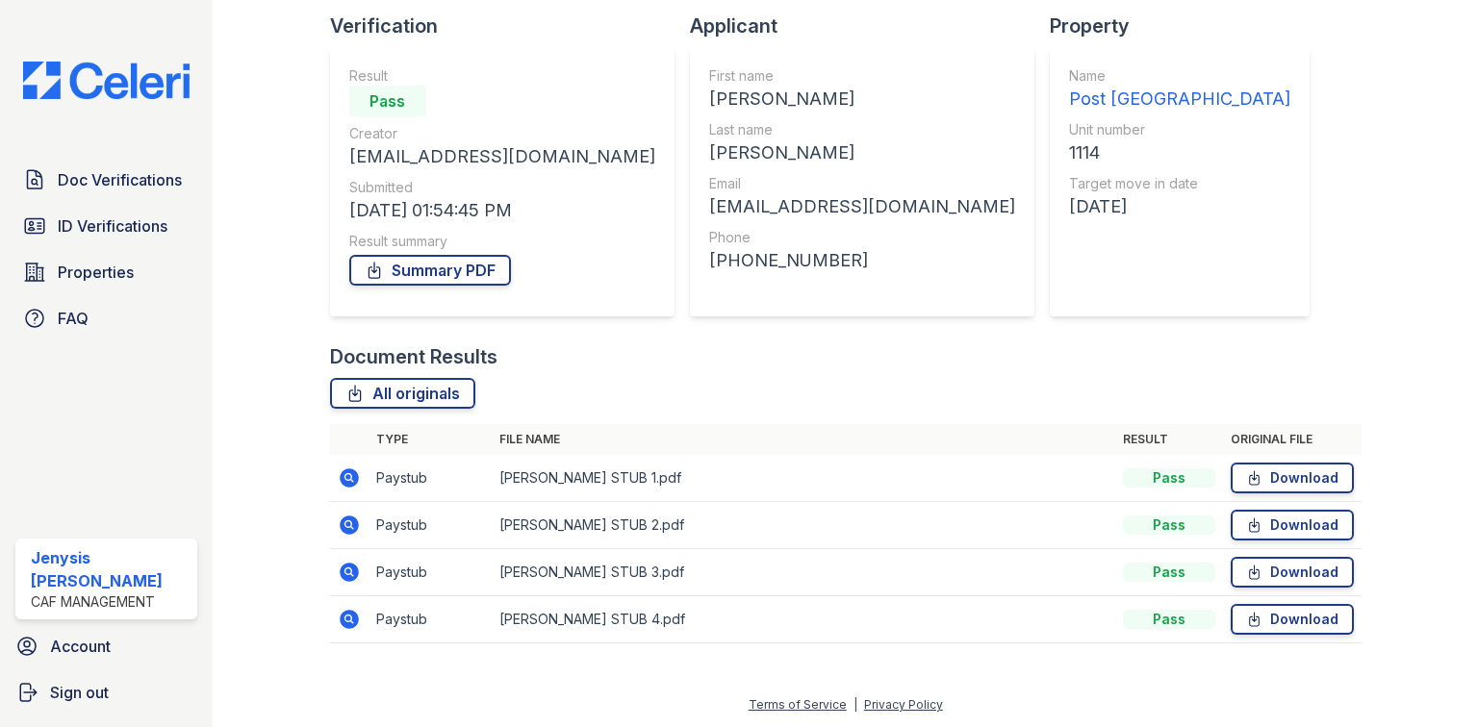
click at [354, 477] on icon at bounding box center [349, 478] width 19 height 19
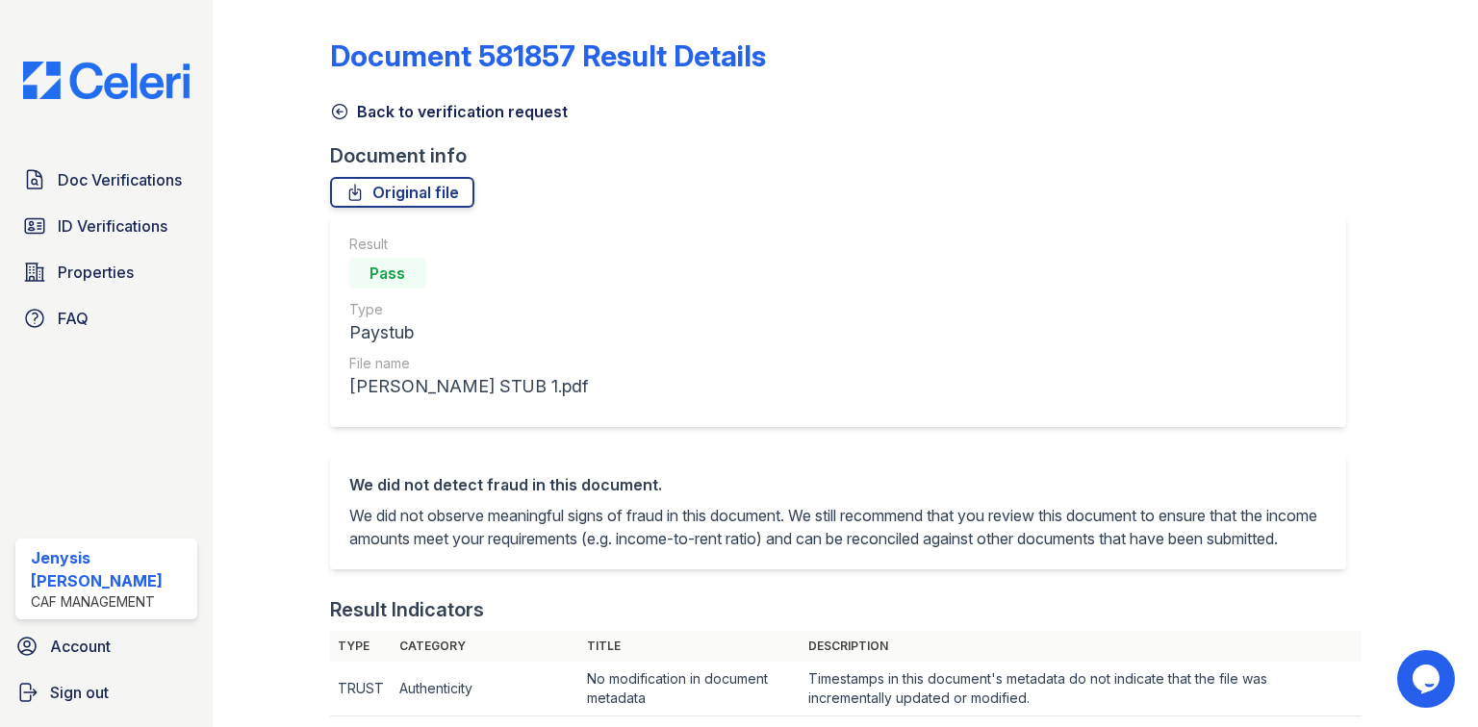
click at [384, 115] on link "Back to verification request" at bounding box center [449, 111] width 238 height 23
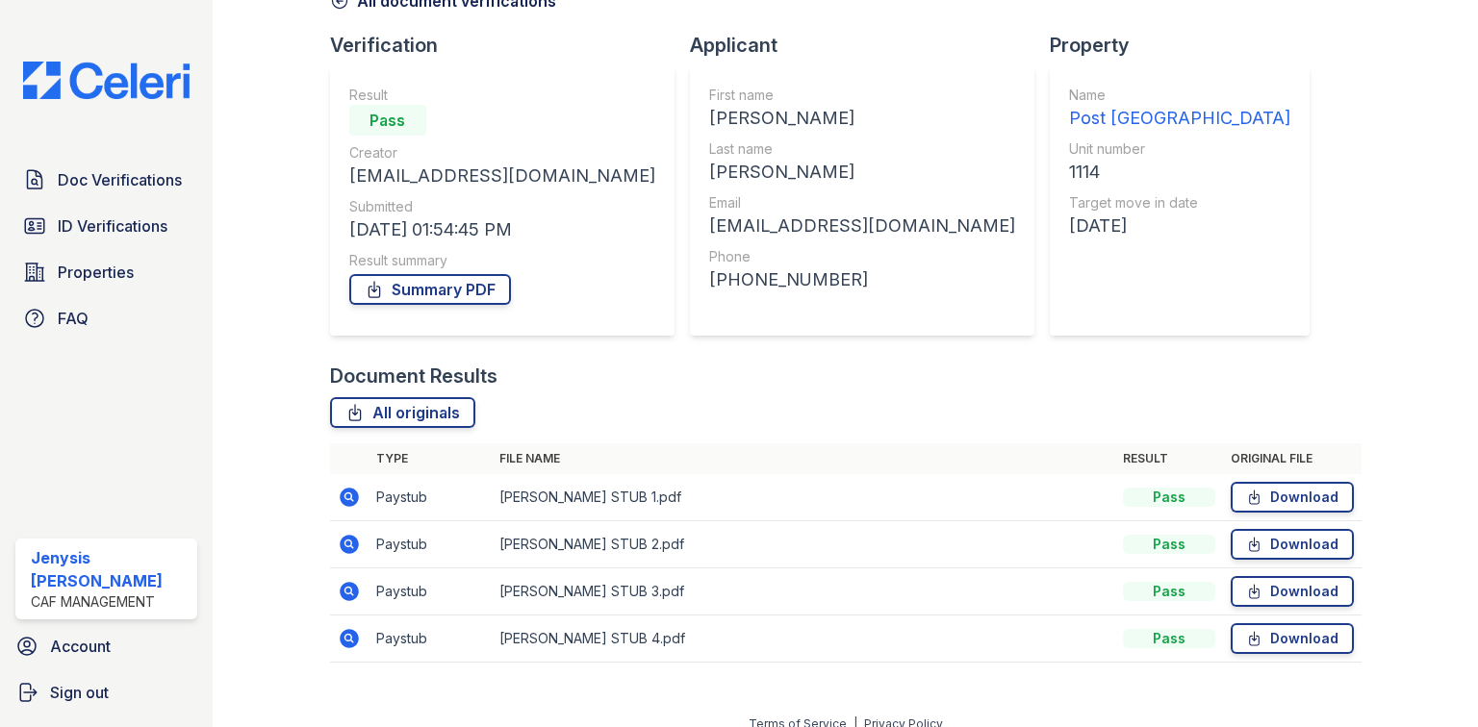
scroll to position [130, 0]
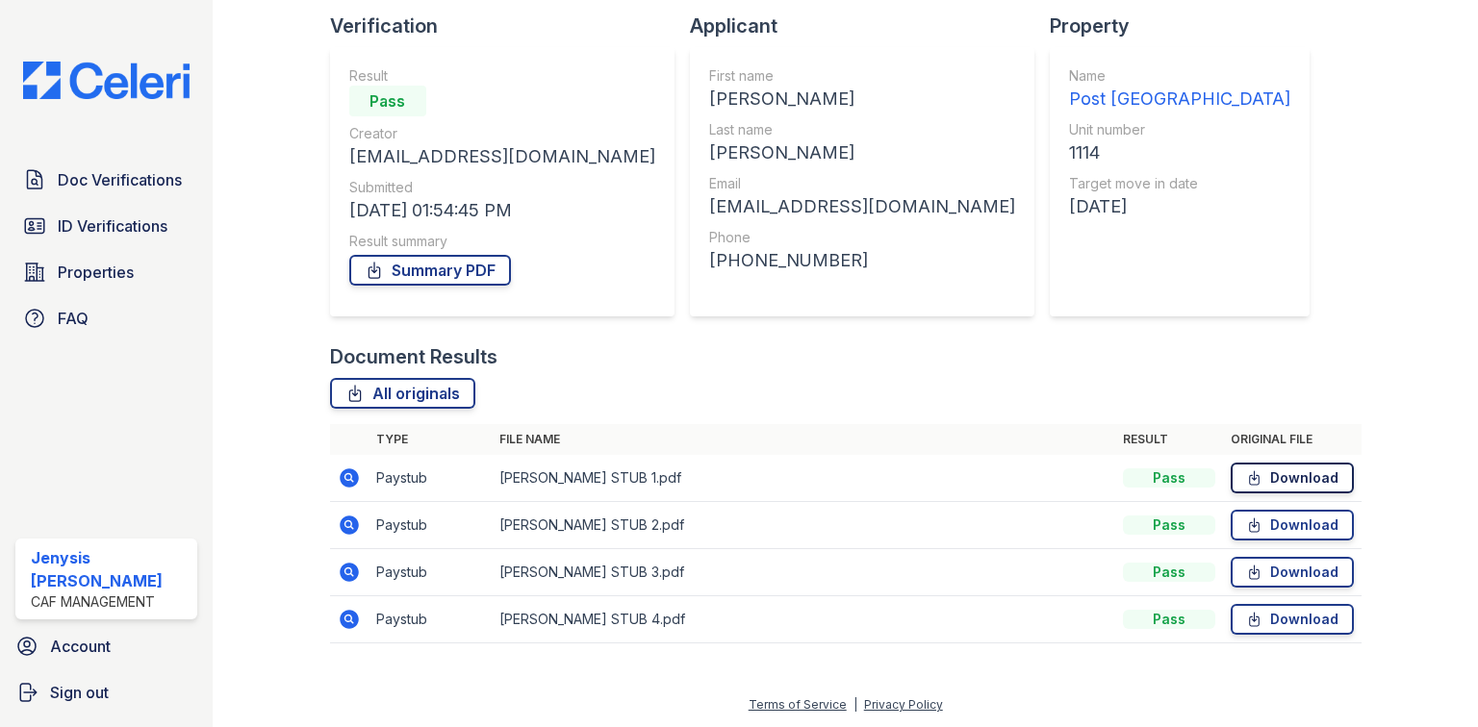
click at [1305, 467] on link "Download" at bounding box center [1292, 478] width 123 height 31
click at [1297, 525] on link "Download" at bounding box center [1292, 525] width 123 height 31
click at [1294, 571] on link "Download" at bounding box center [1292, 572] width 123 height 31
click at [1284, 611] on link "Download" at bounding box center [1292, 619] width 123 height 31
click at [107, 236] on span "ID Verifications" at bounding box center [113, 226] width 110 height 23
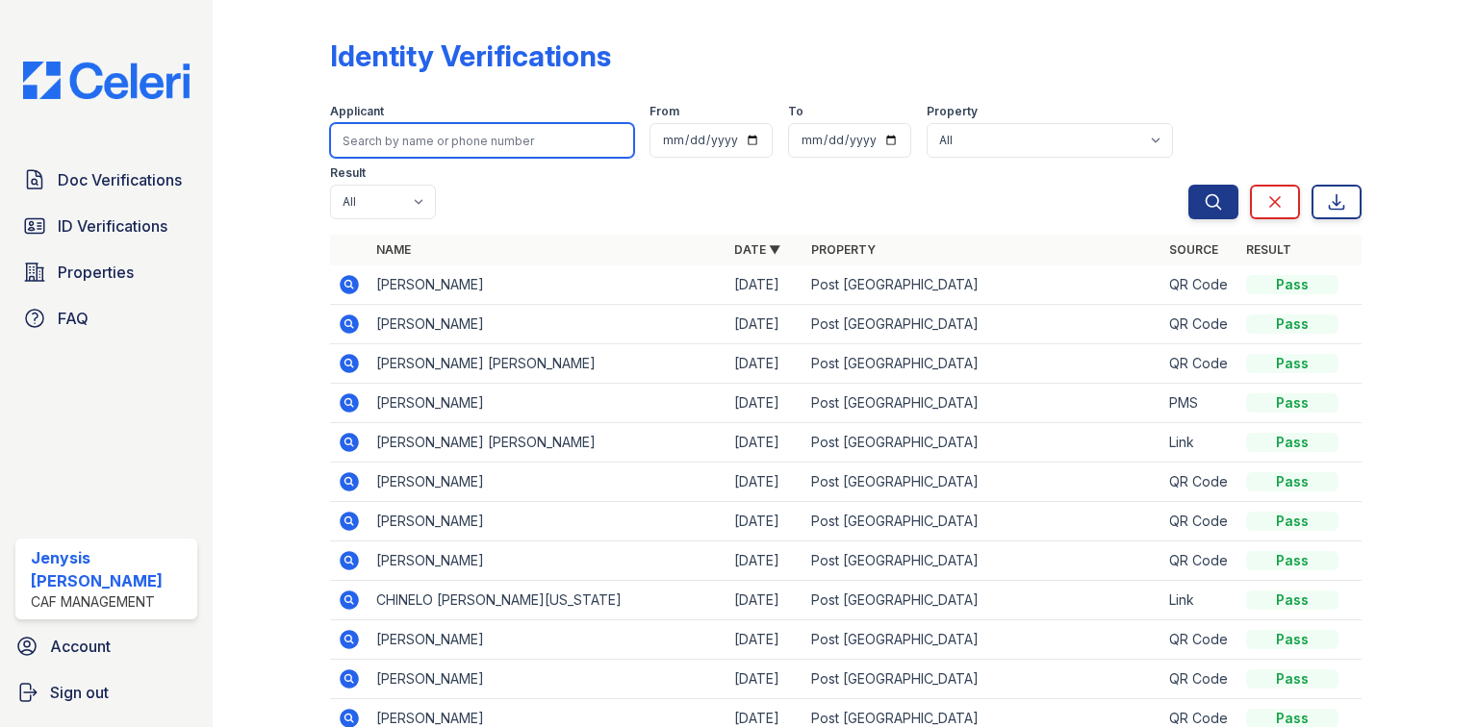
click at [470, 152] on input "search" at bounding box center [482, 140] width 304 height 35
type input "andre"
click at [1188, 185] on button "Search" at bounding box center [1213, 202] width 50 height 35
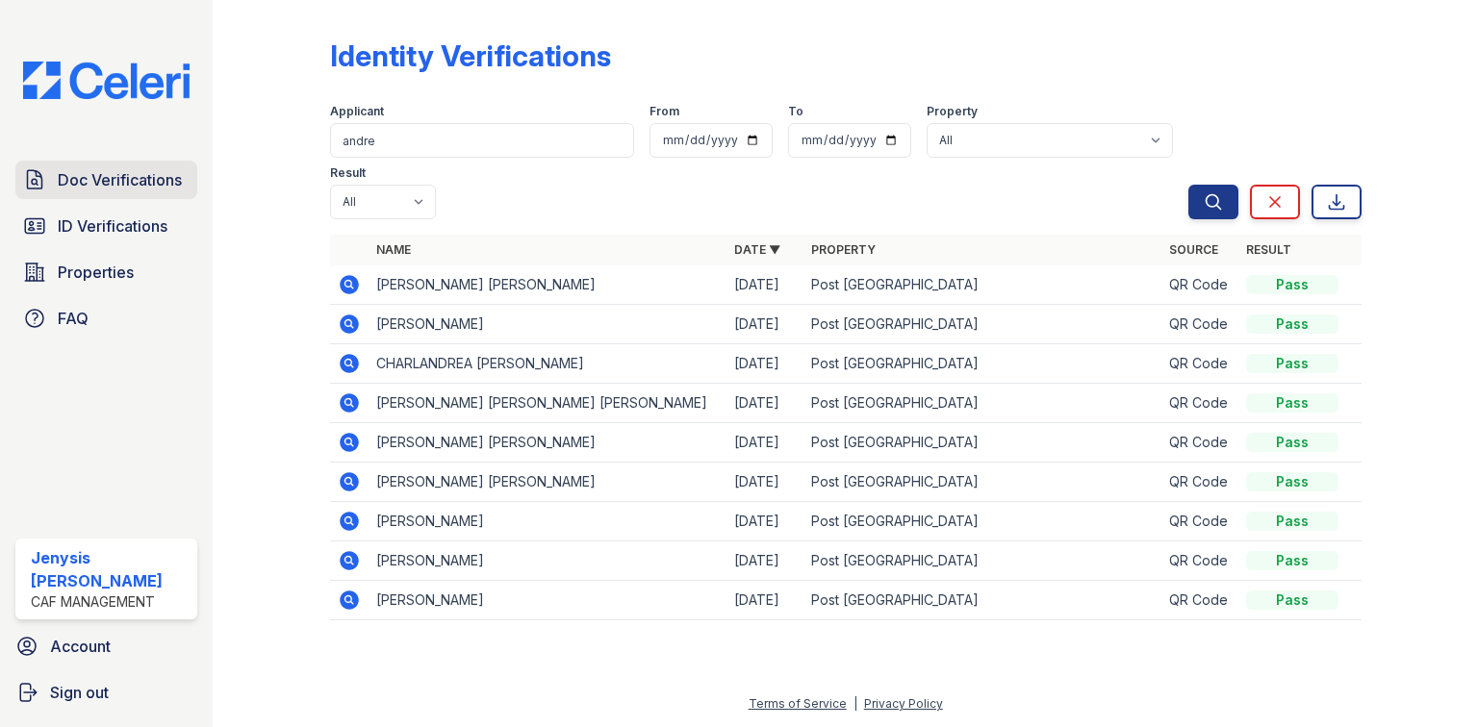
click at [89, 186] on span "Doc Verifications" at bounding box center [120, 179] width 124 height 23
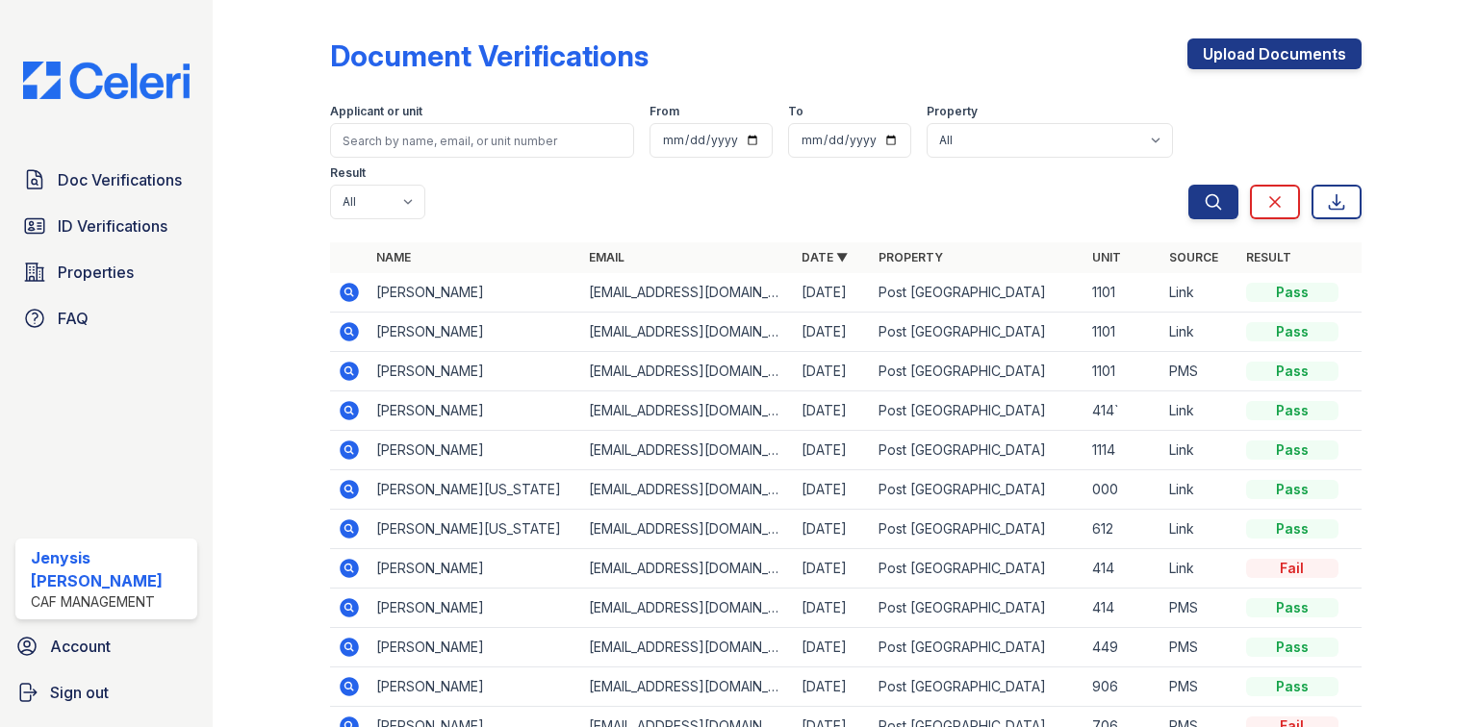
click at [341, 401] on icon at bounding box center [349, 410] width 19 height 19
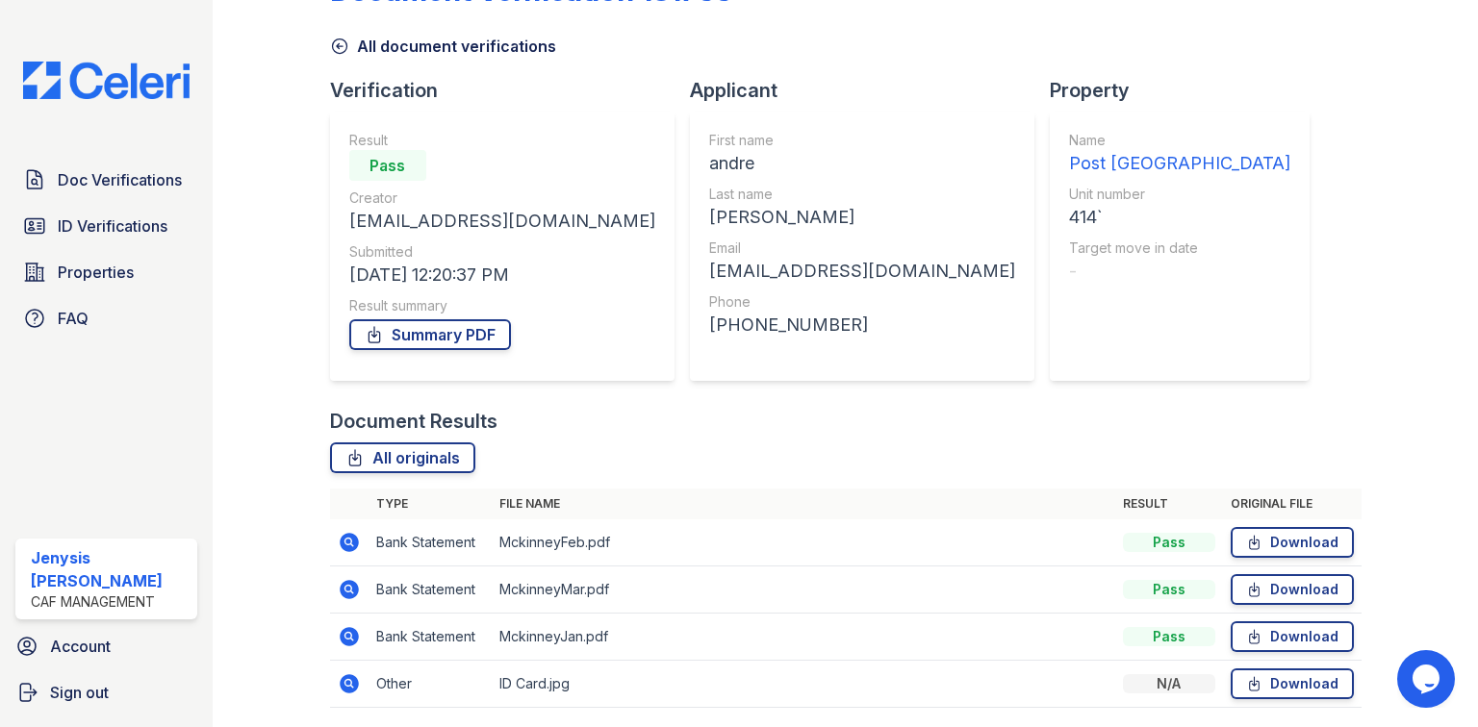
scroll to position [130, 0]
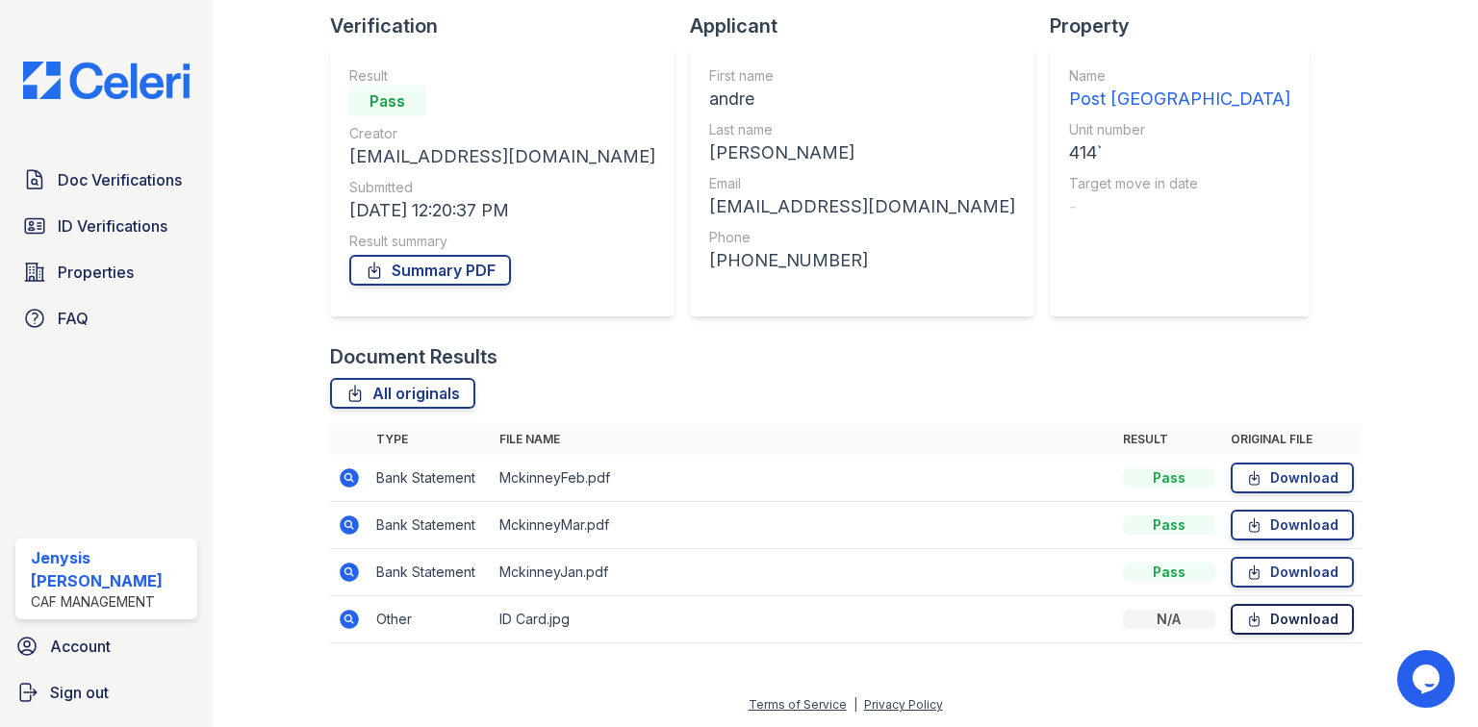
click at [1291, 625] on link "Download" at bounding box center [1292, 619] width 123 height 31
click at [158, 279] on link "Properties" at bounding box center [106, 272] width 182 height 38
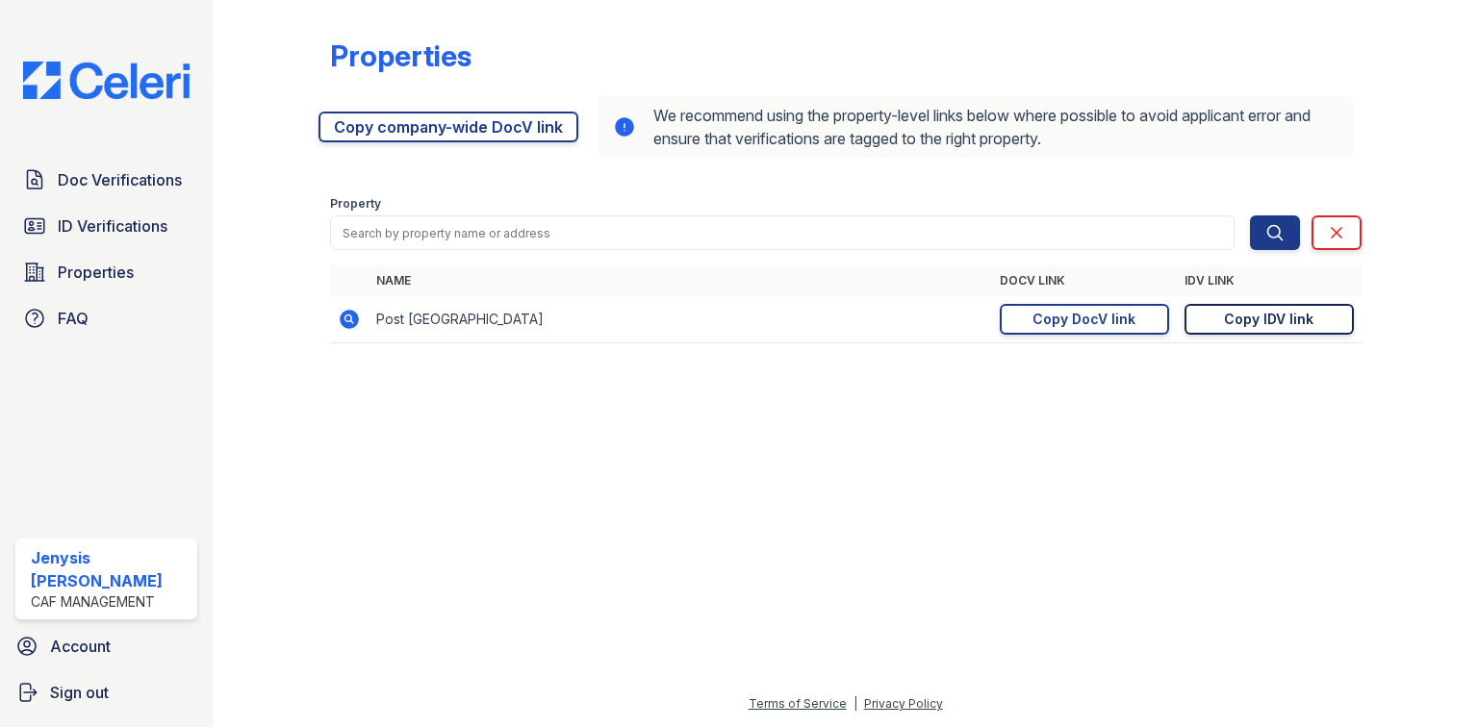
click at [1236, 313] on div "Copy IDV link" at bounding box center [1268, 319] width 89 height 19
click at [1058, 327] on div "Copy DocV link" at bounding box center [1083, 319] width 103 height 19
click at [103, 228] on span "ID Verifications" at bounding box center [113, 226] width 110 height 23
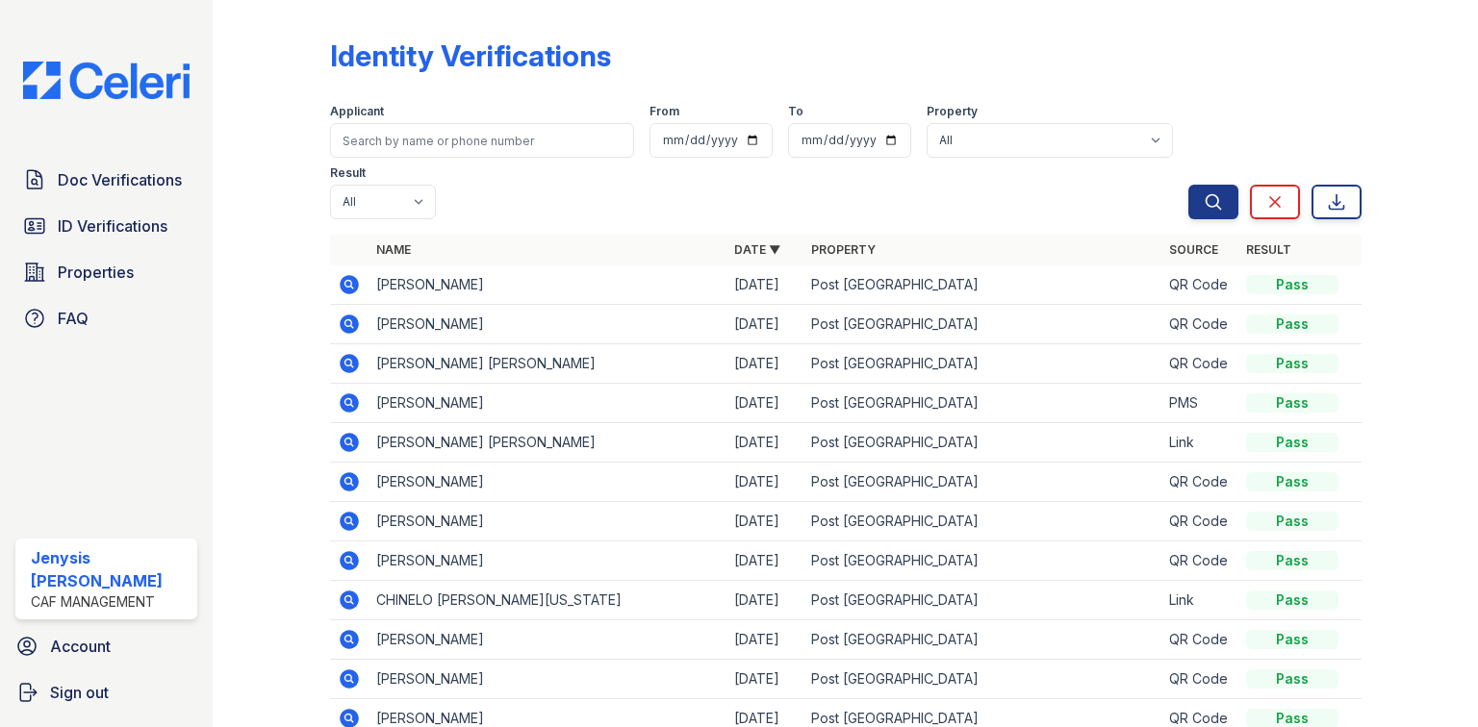
click at [352, 284] on icon at bounding box center [349, 284] width 19 height 19
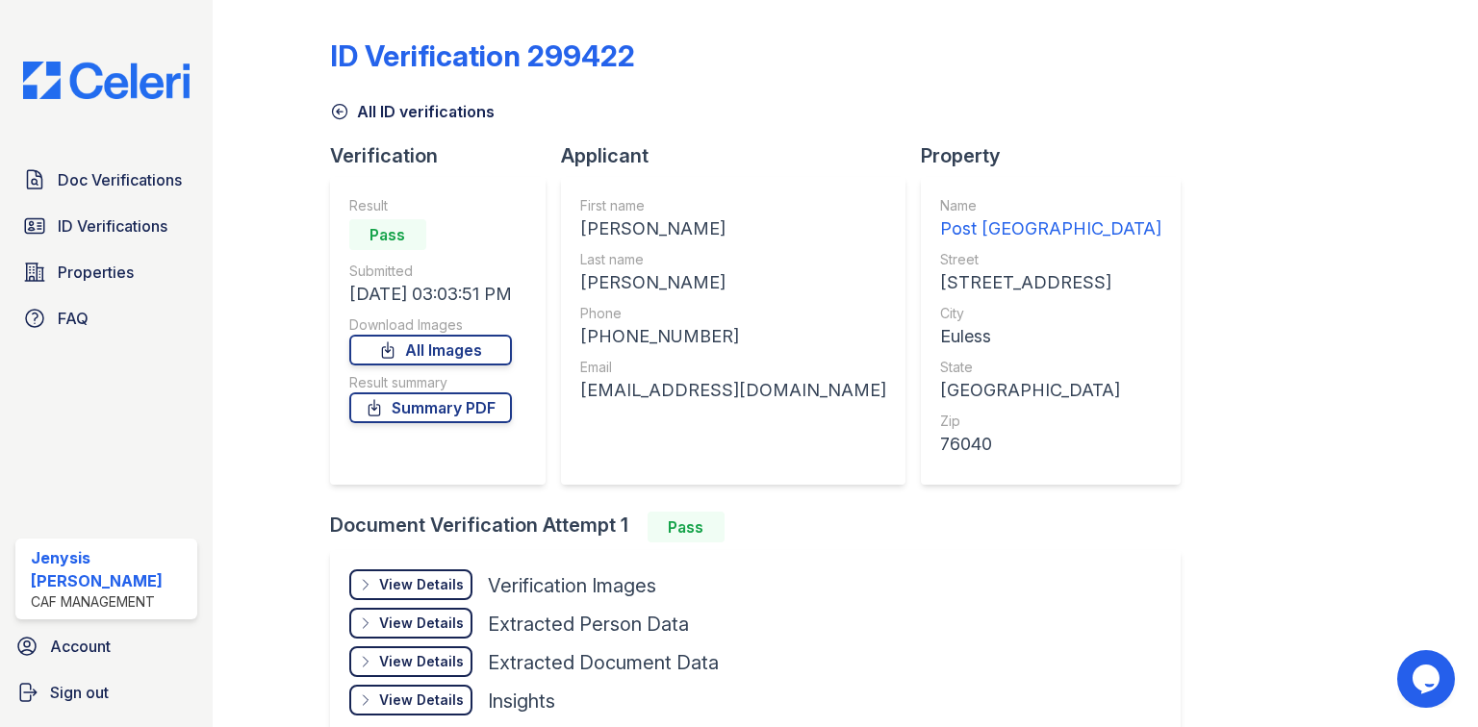
click at [434, 590] on div "View Details" at bounding box center [421, 584] width 85 height 19
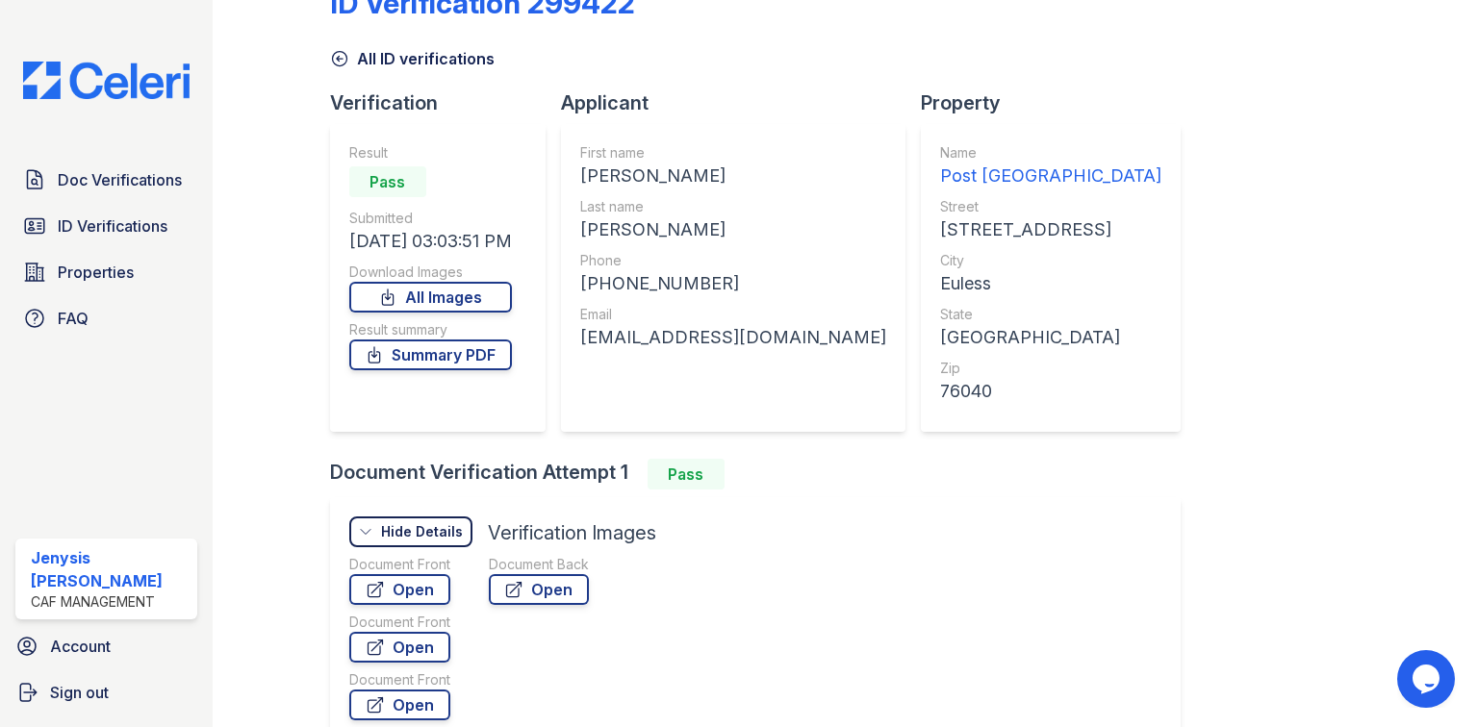
scroll to position [77, 0]
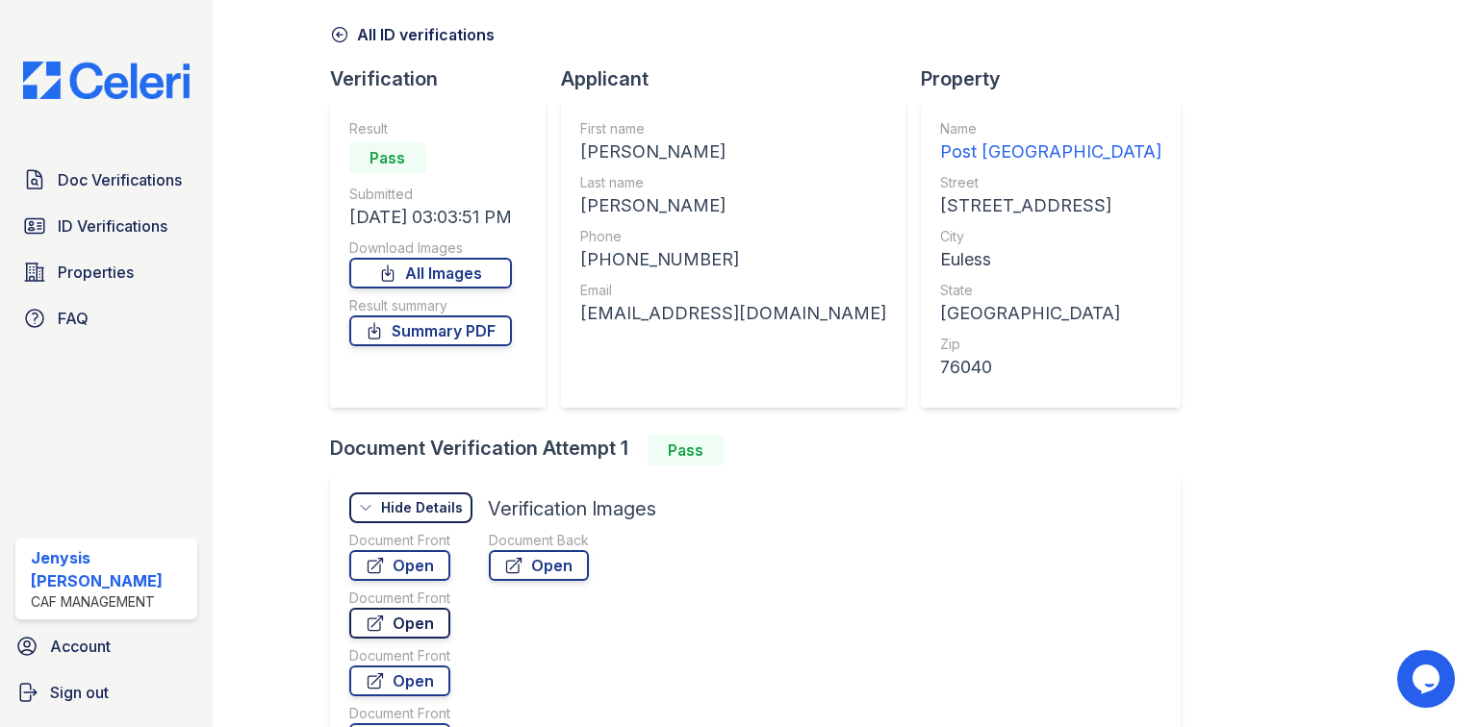
click at [409, 620] on link "Open" at bounding box center [399, 623] width 101 height 31
click at [72, 231] on span "ID Verifications" at bounding box center [113, 226] width 110 height 23
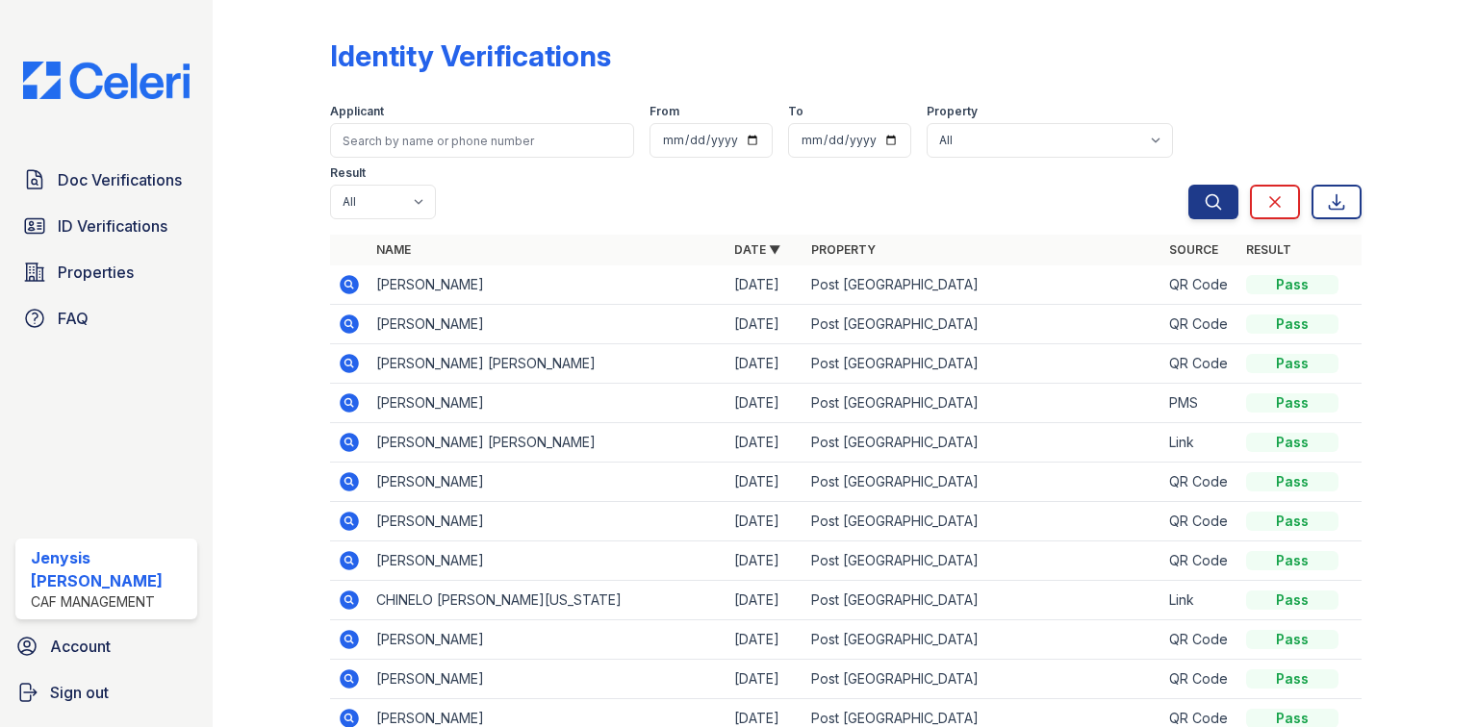
click at [343, 327] on icon at bounding box center [349, 324] width 19 height 19
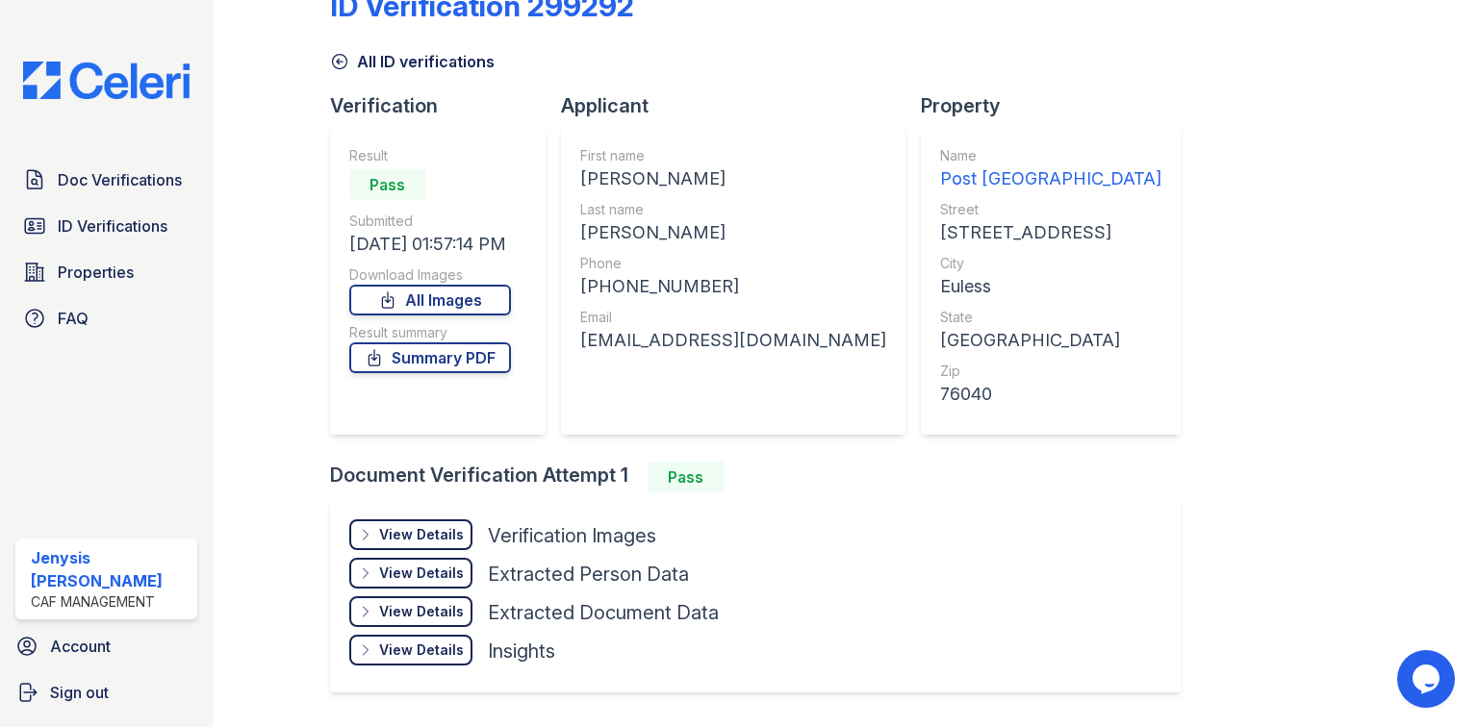
scroll to position [77, 0]
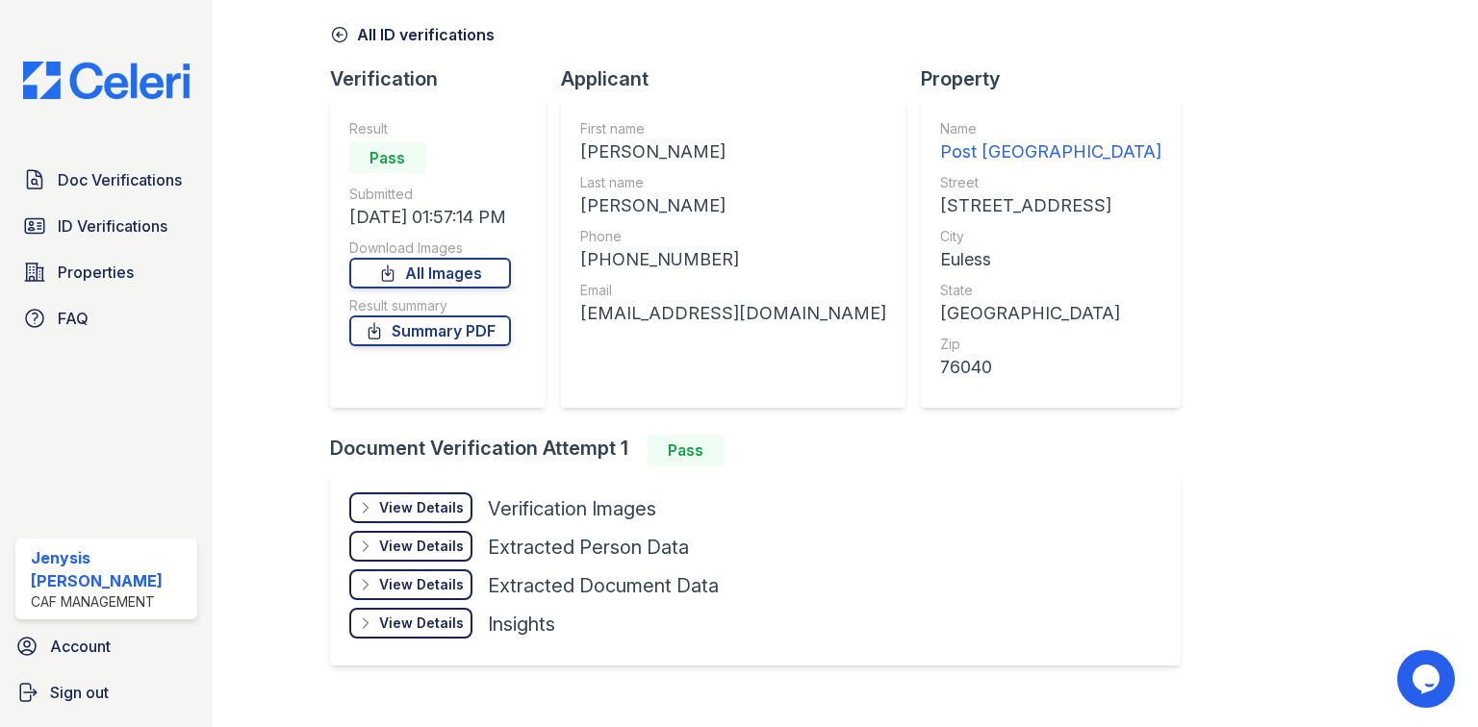
click at [433, 517] on div "View Details Details" at bounding box center [410, 508] width 123 height 31
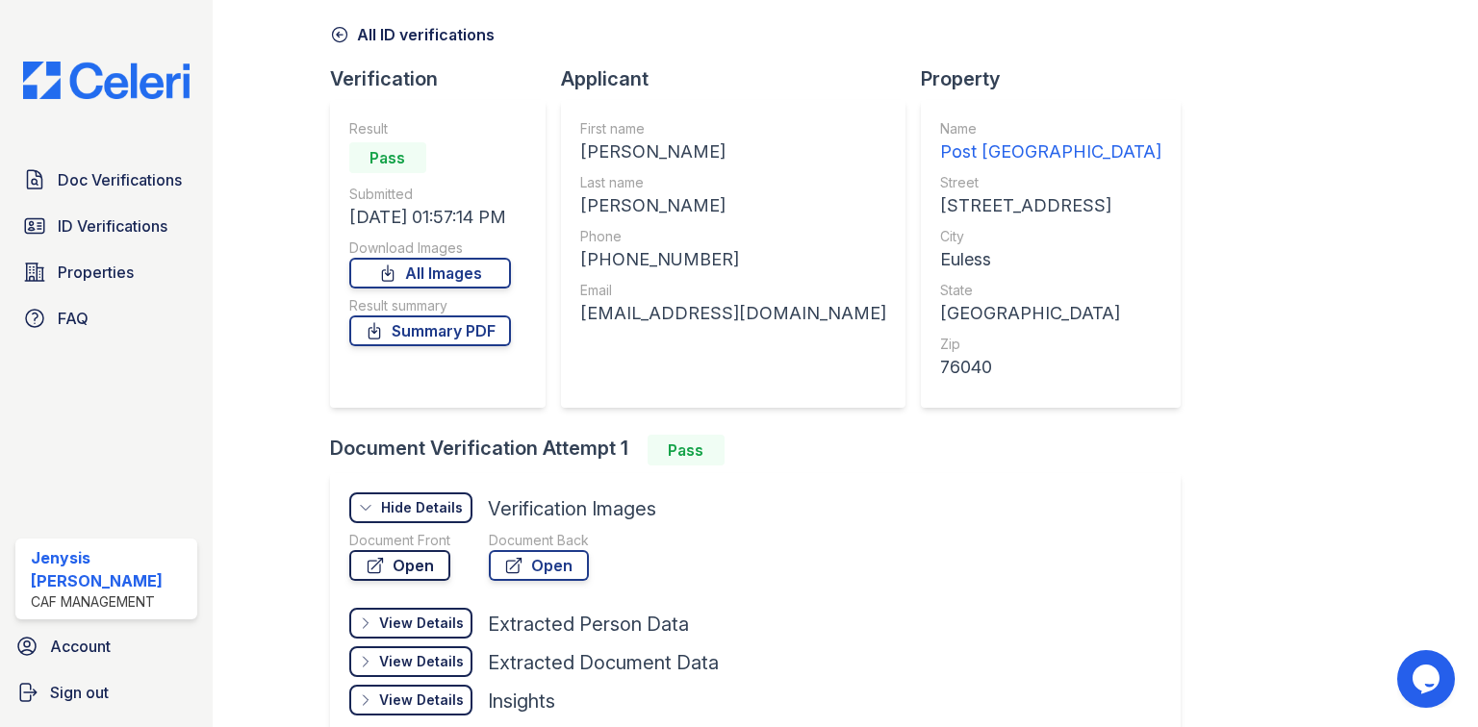
click at [388, 565] on link "Open" at bounding box center [399, 565] width 101 height 31
click at [158, 233] on span "ID Verifications" at bounding box center [113, 226] width 110 height 23
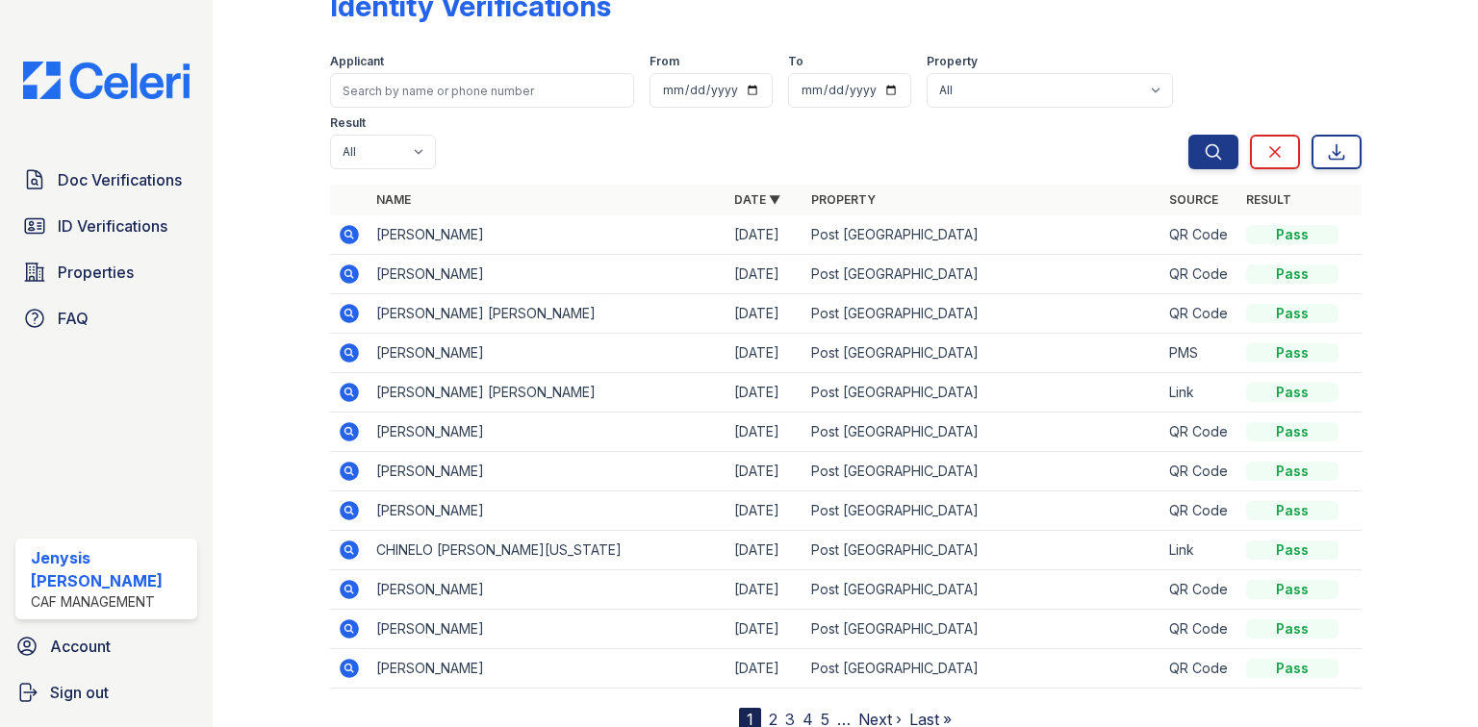
scroll to position [77, 0]
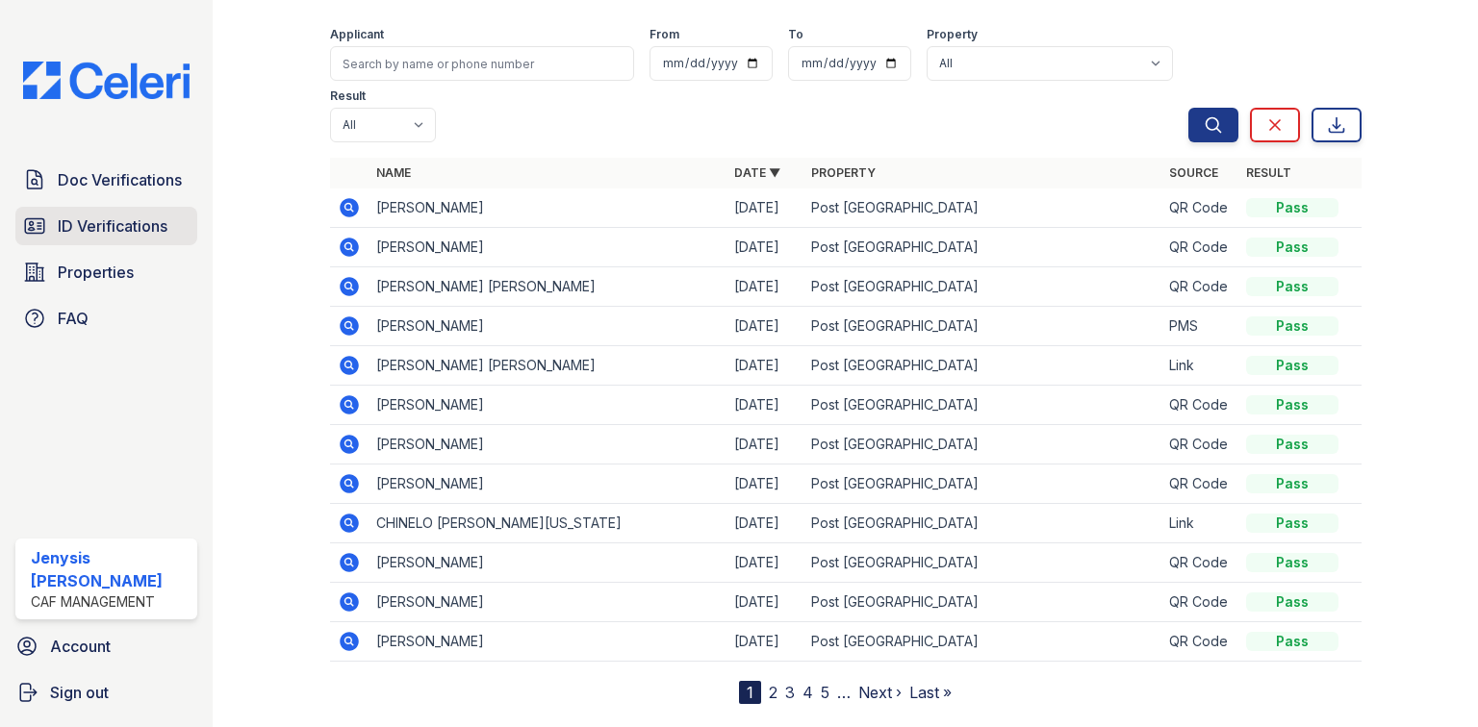
click at [119, 227] on span "ID Verifications" at bounding box center [113, 226] width 110 height 23
